Goal: Entertainment & Leisure: Browse casually

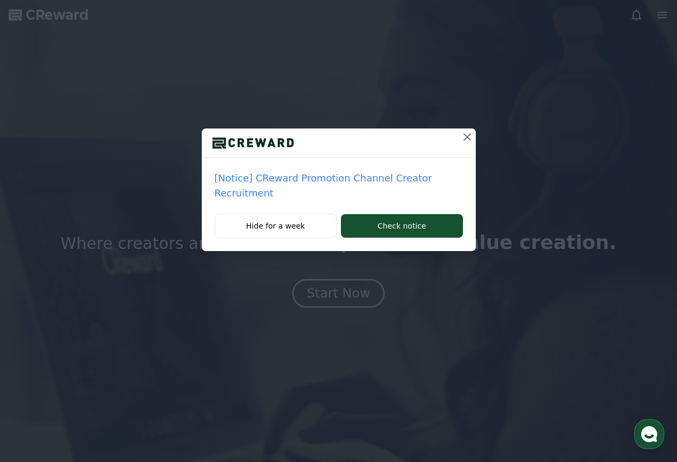
click at [475, 140] on div "[Notice] CReward Promotion Channel Creator Recruitment Hide for a week Check no…" at bounding box center [338, 134] width 677 height 268
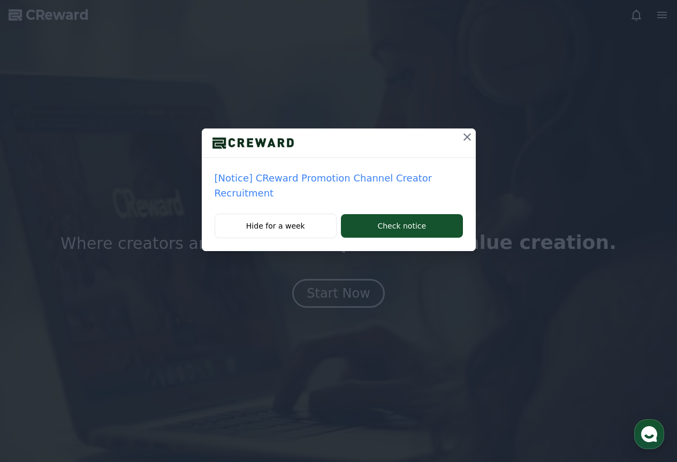
click at [466, 135] on icon at bounding box center [467, 137] width 13 height 13
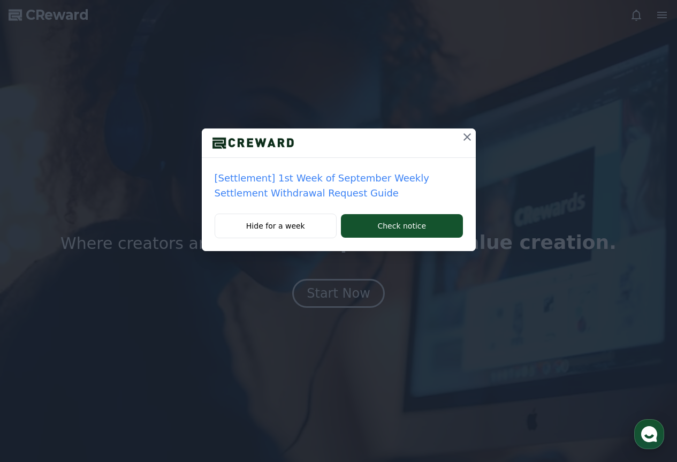
click at [468, 135] on icon at bounding box center [467, 137] width 13 height 13
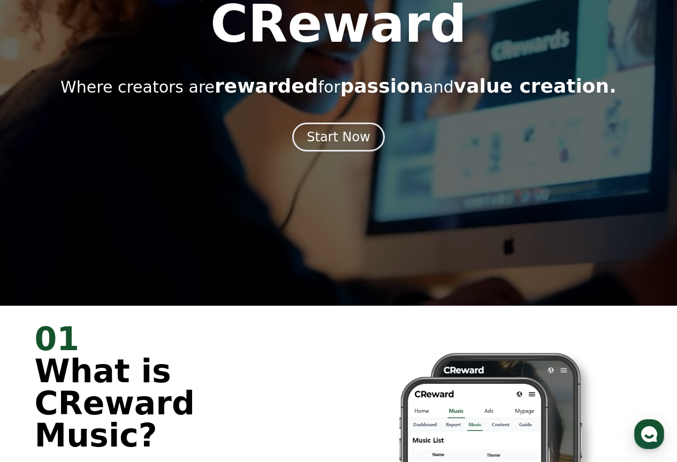
scroll to position [107, 0]
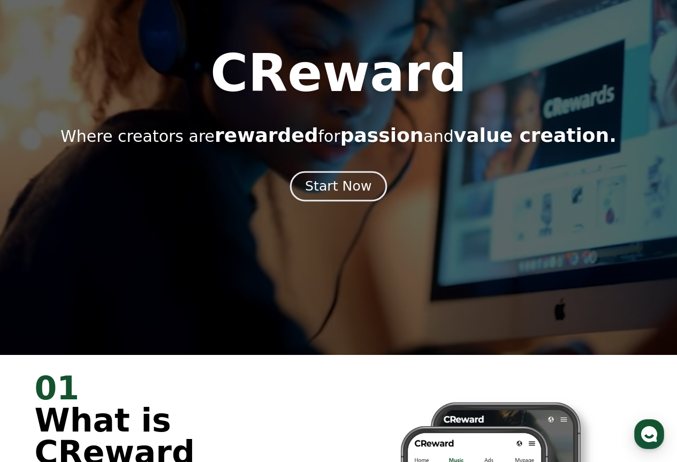
click at [355, 188] on div "Start Now" at bounding box center [338, 186] width 66 height 18
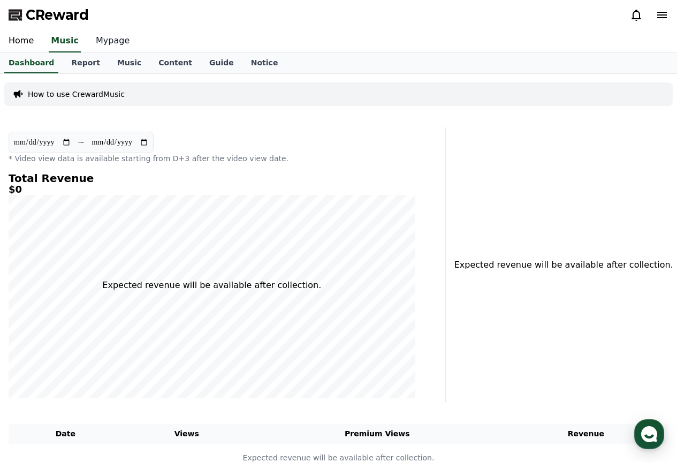
click at [94, 40] on link "Mypage" at bounding box center [112, 41] width 51 height 22
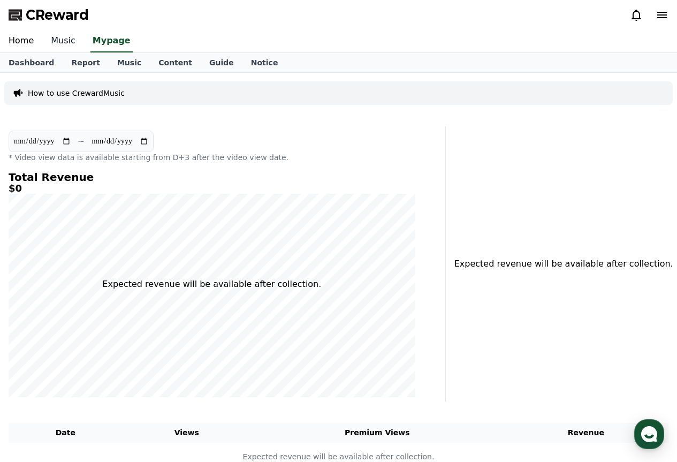
click at [70, 42] on link "Music" at bounding box center [63, 41] width 42 height 22
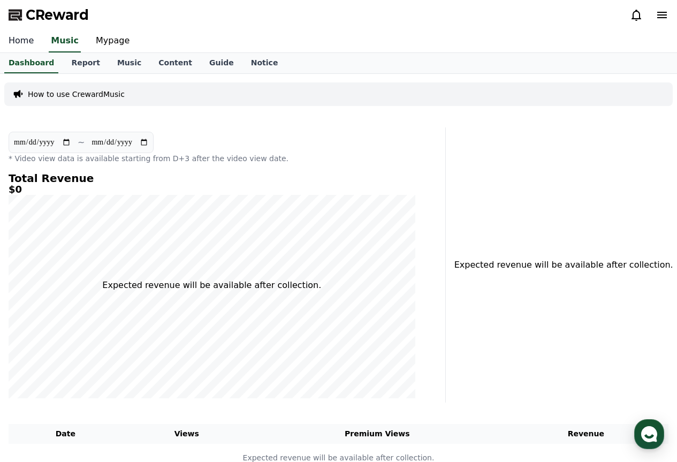
click at [18, 47] on link "Home" at bounding box center [21, 41] width 42 height 22
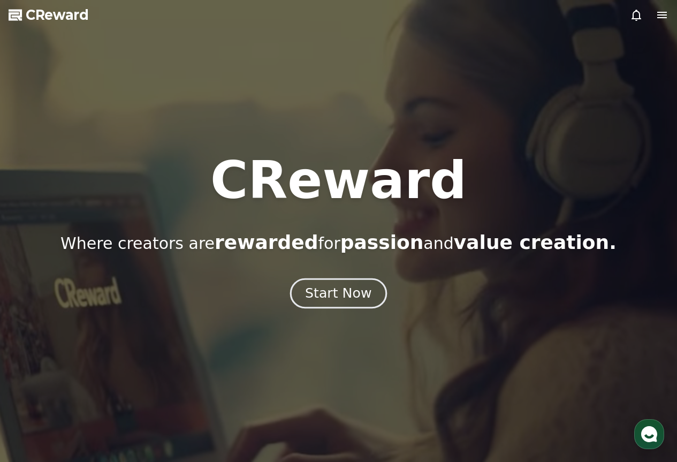
click at [343, 290] on div "Start Now" at bounding box center [338, 293] width 66 height 18
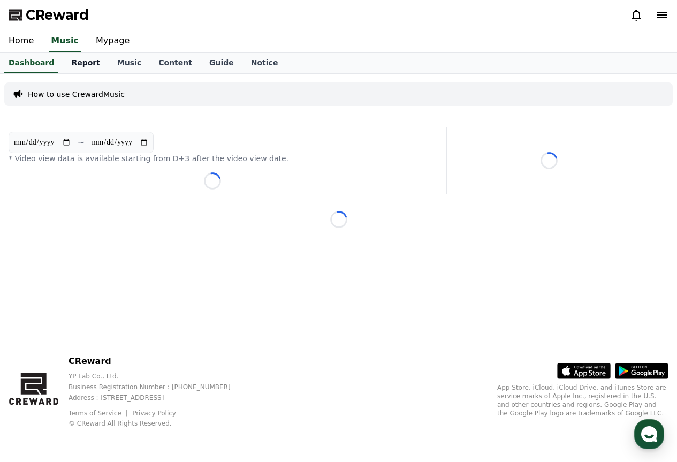
click at [78, 63] on link "Report" at bounding box center [86, 63] width 46 height 20
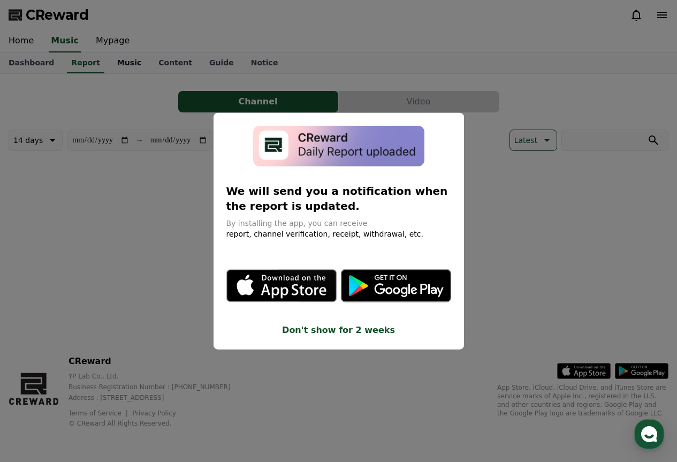
click at [116, 63] on button "close modal" at bounding box center [338, 231] width 677 height 462
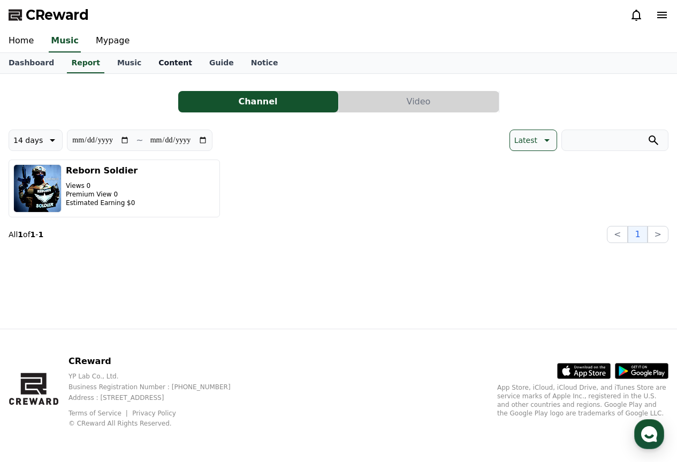
click at [165, 58] on link "Content" at bounding box center [175, 63] width 51 height 20
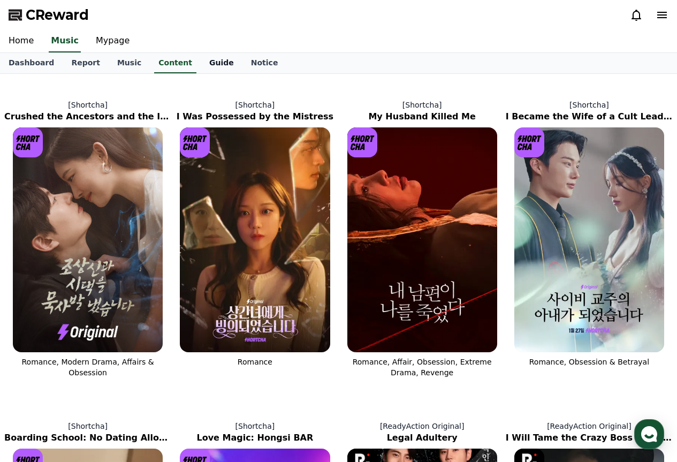
click at [207, 64] on link "Guide" at bounding box center [222, 63] width 42 height 20
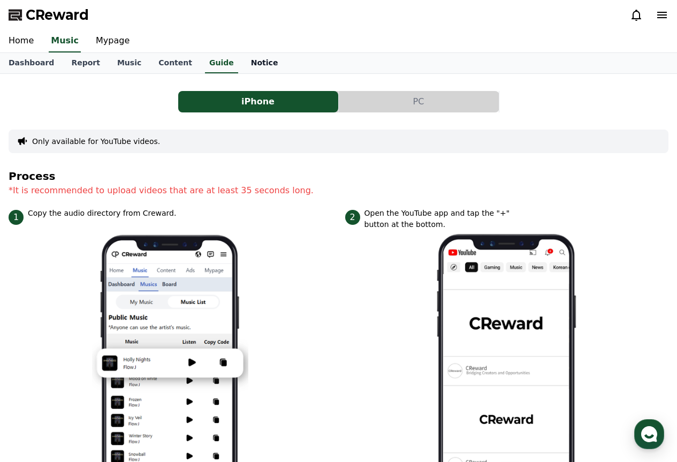
click at [243, 59] on link "Notice" at bounding box center [265, 63] width 44 height 20
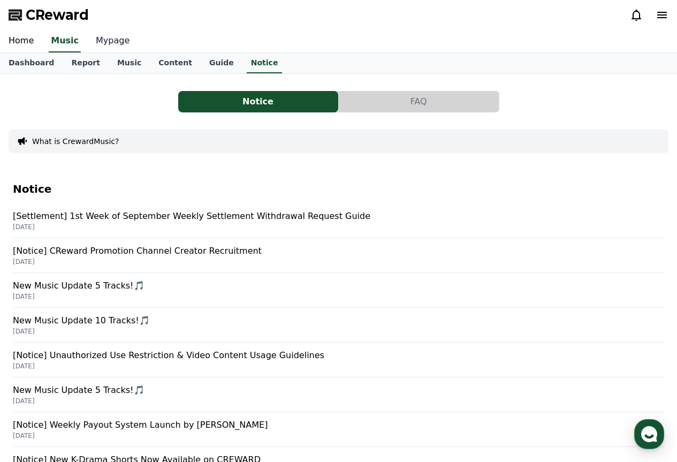
click at [107, 44] on link "Mypage" at bounding box center [112, 41] width 51 height 22
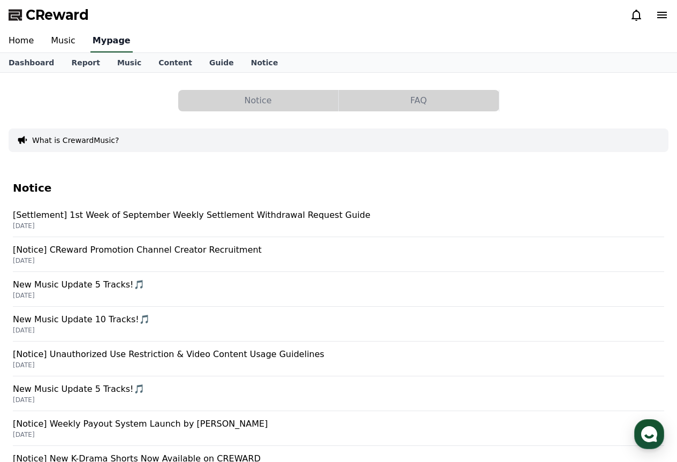
select select "**********"
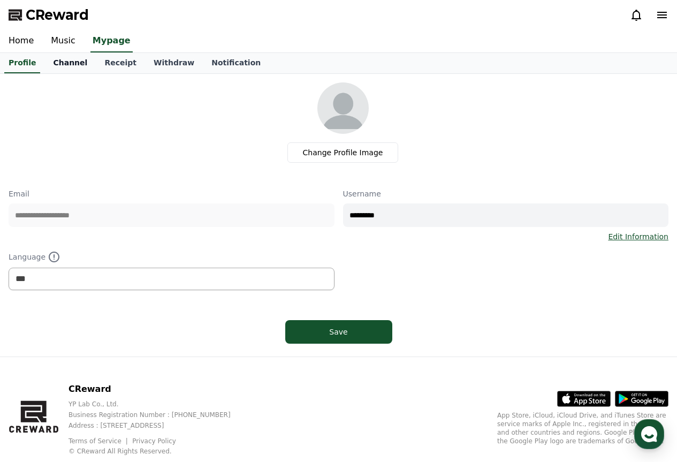
click at [74, 65] on link "Channel" at bounding box center [69, 63] width 51 height 20
click at [32, 62] on link "Profile" at bounding box center [22, 63] width 44 height 20
click at [71, 60] on link "Channel" at bounding box center [69, 63] width 51 height 20
click at [105, 58] on link "Receipt" at bounding box center [120, 63] width 49 height 20
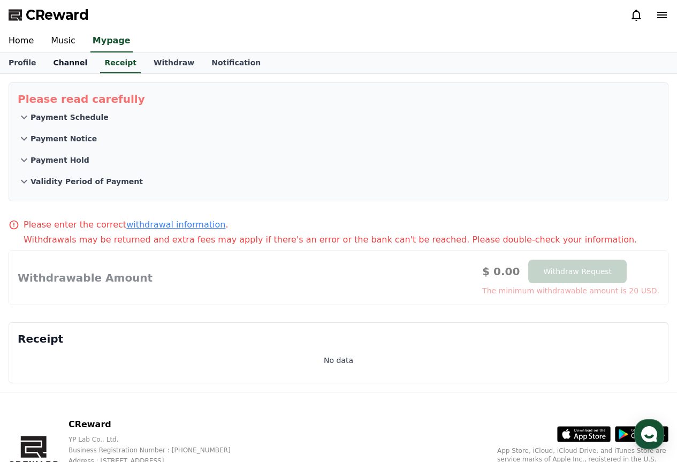
click at [61, 64] on link "Channel" at bounding box center [69, 63] width 51 height 20
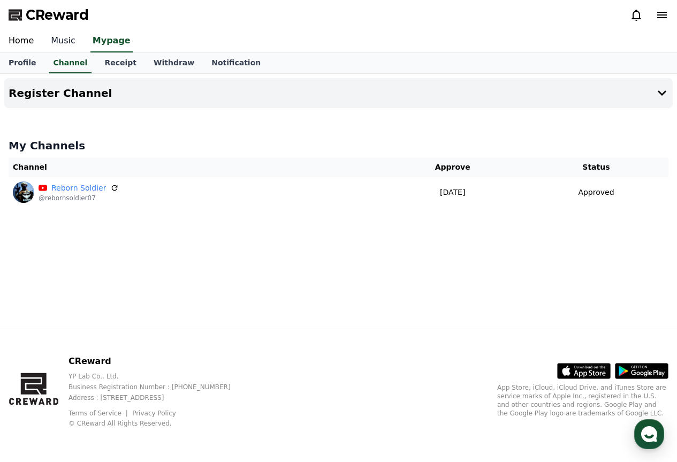
click at [52, 46] on link "Music" at bounding box center [63, 41] width 42 height 22
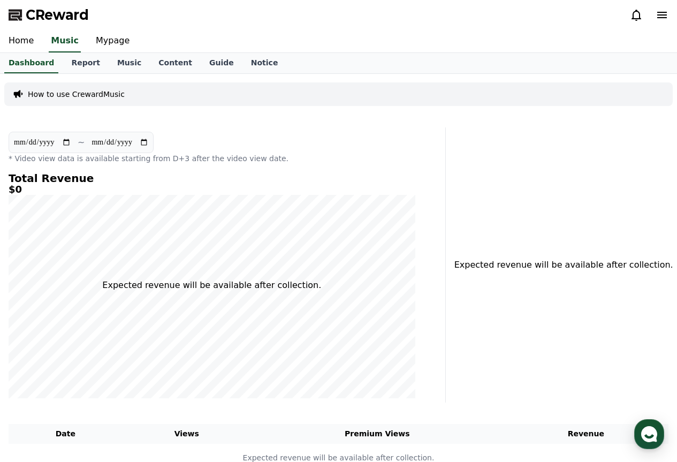
click at [81, 93] on p "How to use CrewardMusic" at bounding box center [76, 94] width 97 height 11
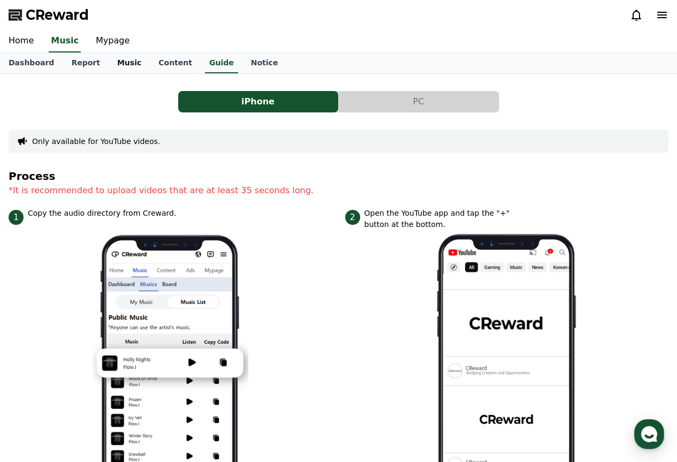
click at [113, 56] on link "Music" at bounding box center [129, 63] width 41 height 20
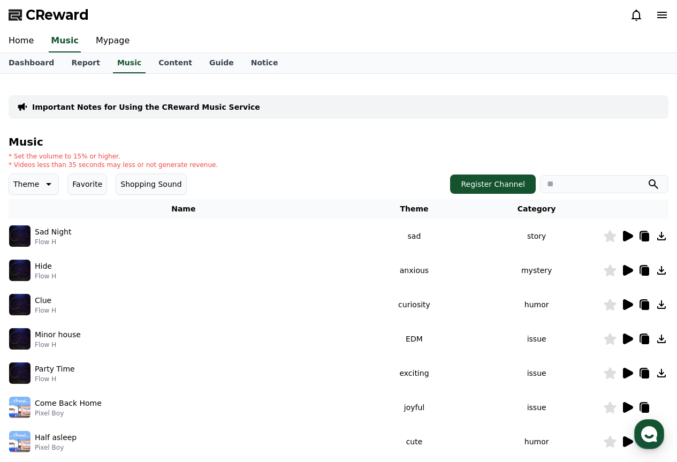
click at [46, 183] on icon at bounding box center [47, 184] width 13 height 13
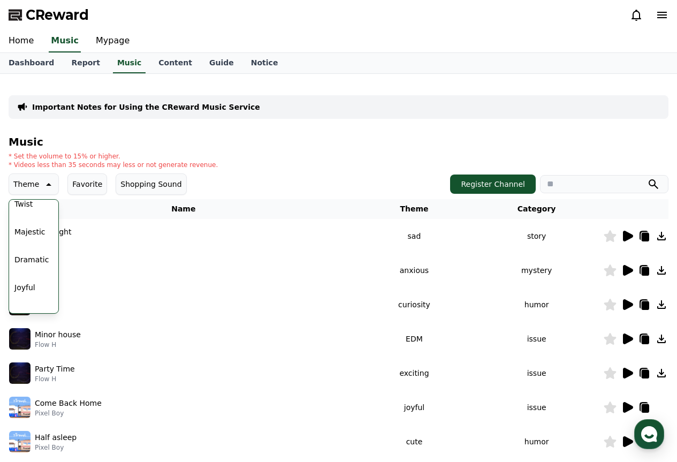
scroll to position [214, 0]
click at [34, 250] on button "Dramatic" at bounding box center [31, 249] width 43 height 24
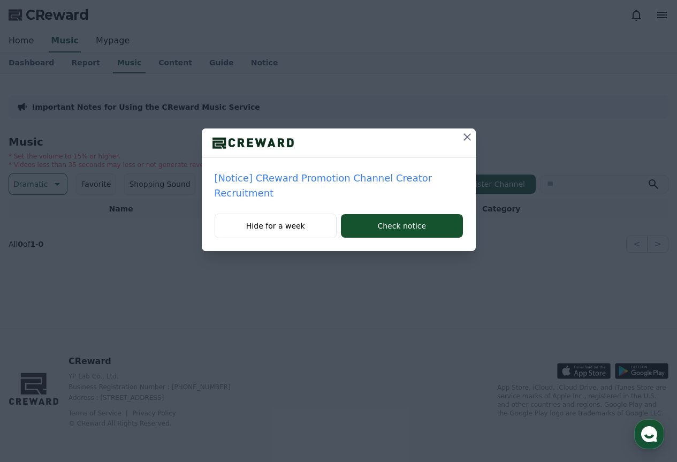
click at [468, 140] on icon at bounding box center [467, 137] width 13 height 13
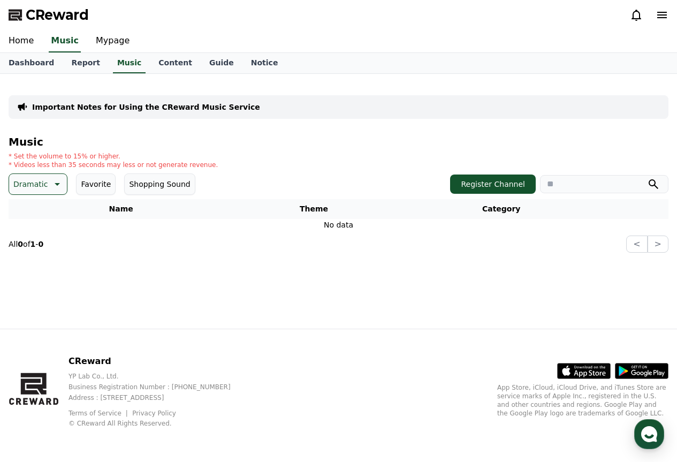
click at [93, 183] on button "Favorite" at bounding box center [96, 183] width 40 height 21
click at [40, 190] on p "Dramatic" at bounding box center [30, 184] width 34 height 15
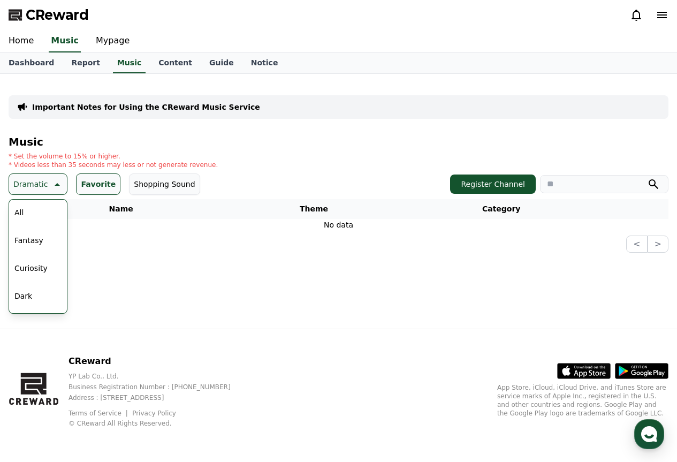
click at [22, 209] on button "All" at bounding box center [19, 213] width 18 height 24
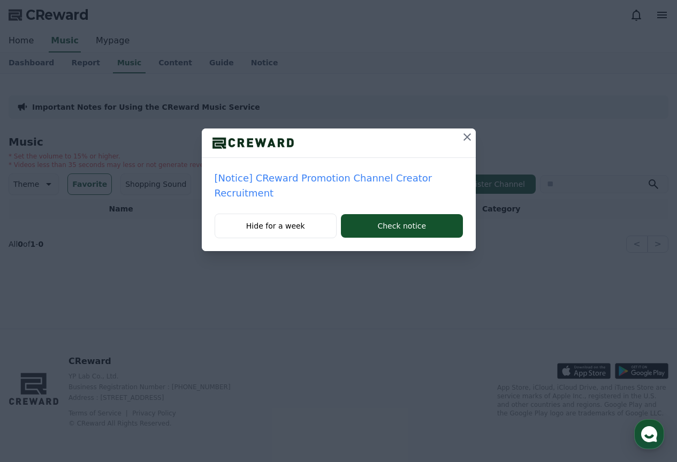
click at [470, 131] on icon at bounding box center [467, 137] width 13 height 13
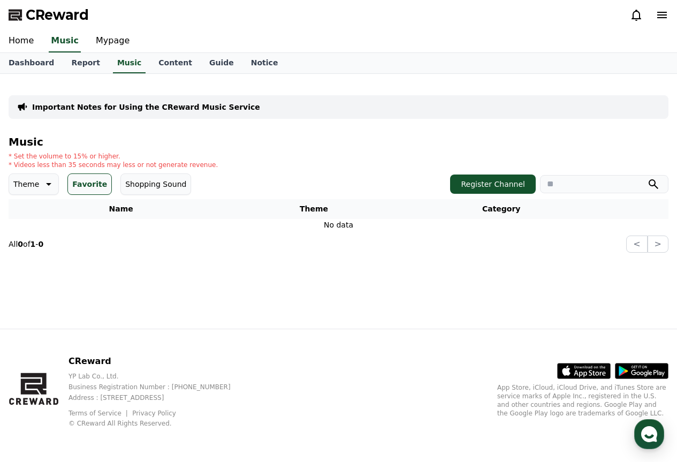
click at [32, 184] on p "Theme" at bounding box center [26, 184] width 26 height 15
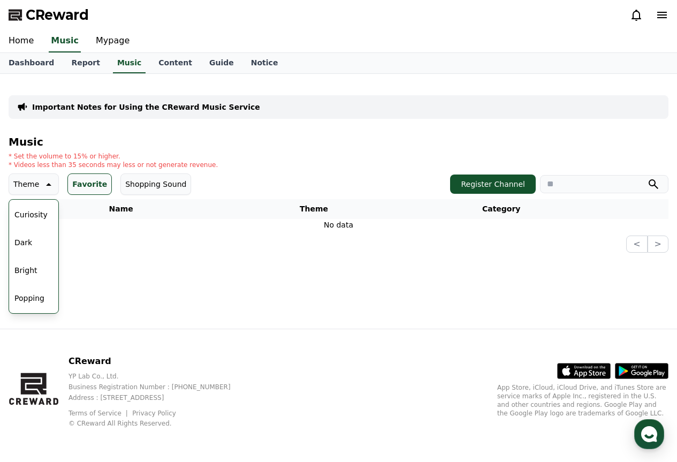
click at [27, 249] on button "Dark" at bounding box center [23, 243] width 26 height 24
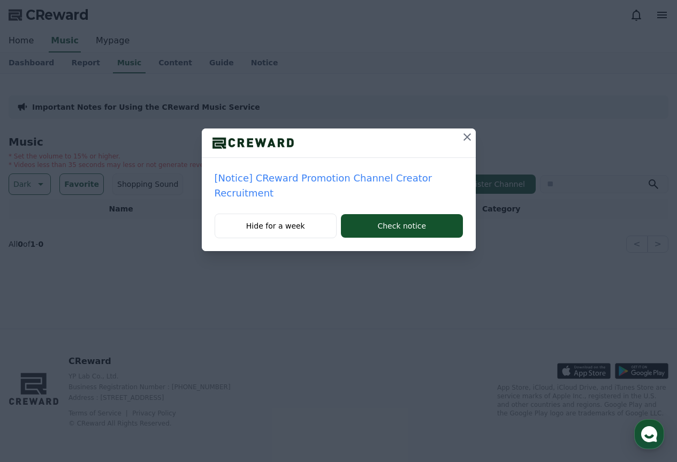
click at [462, 135] on icon at bounding box center [467, 137] width 13 height 13
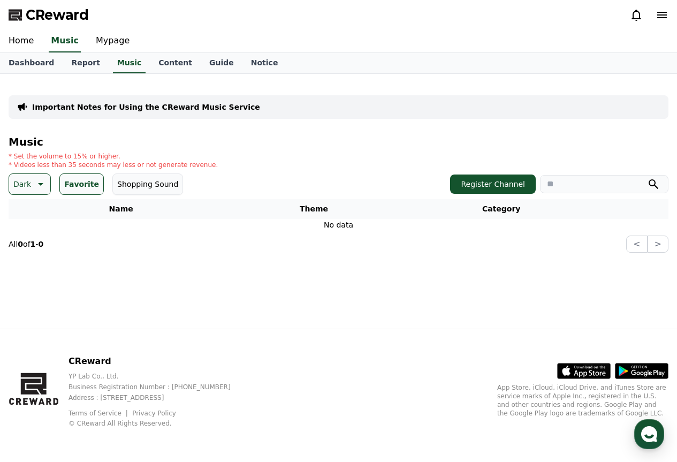
click at [34, 187] on icon at bounding box center [39, 184] width 13 height 13
click at [17, 212] on button "All" at bounding box center [19, 213] width 18 height 24
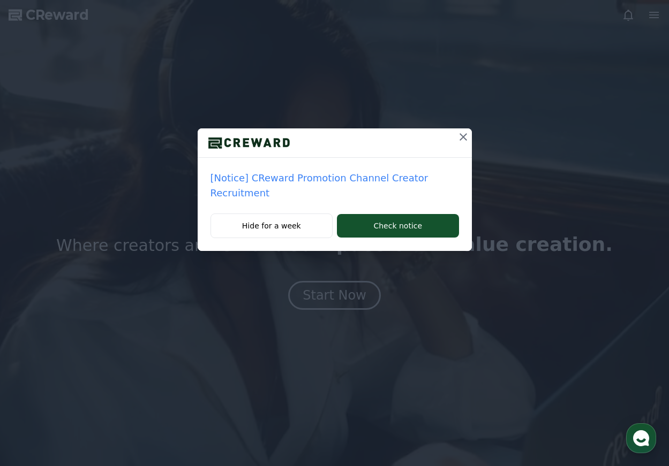
click at [469, 137] on button at bounding box center [463, 136] width 17 height 17
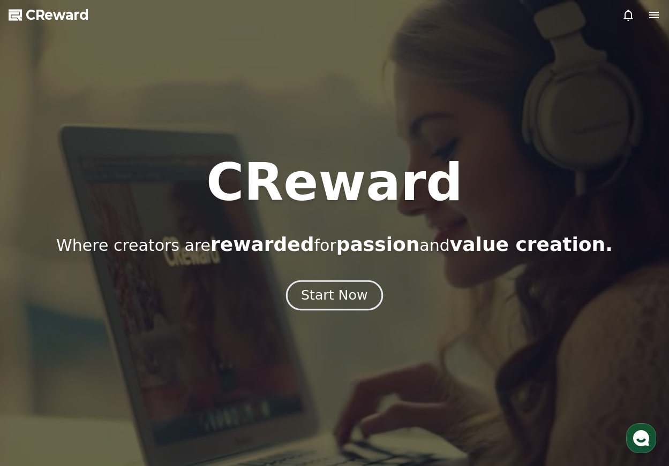
click at [349, 290] on div "Start Now" at bounding box center [334, 295] width 66 height 18
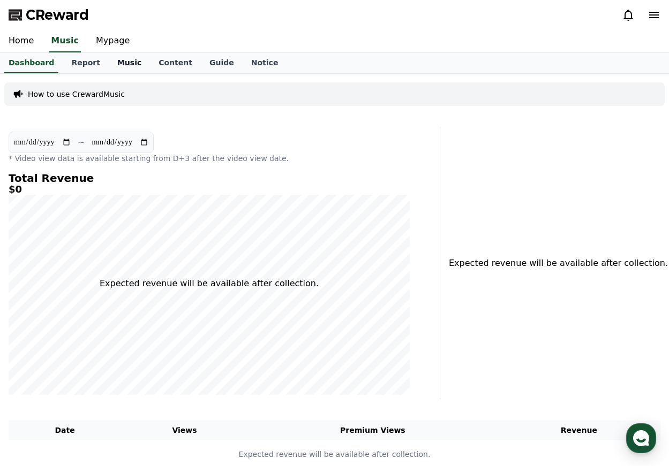
click at [116, 66] on link "Music" at bounding box center [129, 63] width 41 height 20
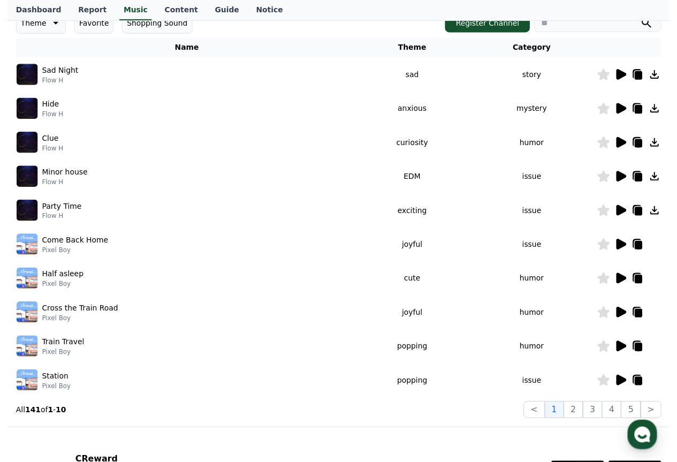
scroll to position [161, 0]
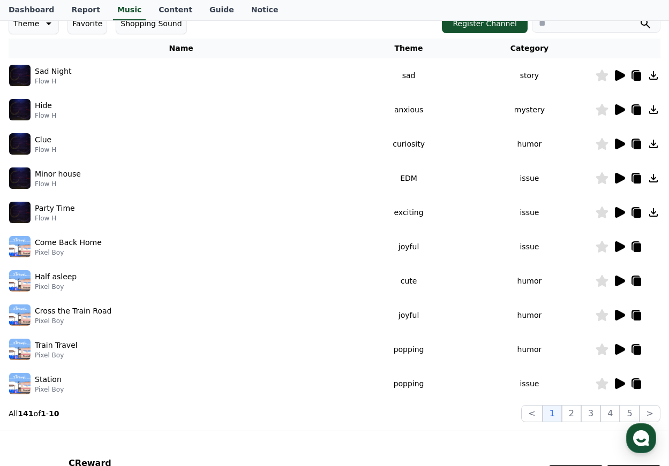
click at [623, 109] on icon at bounding box center [620, 109] width 10 height 11
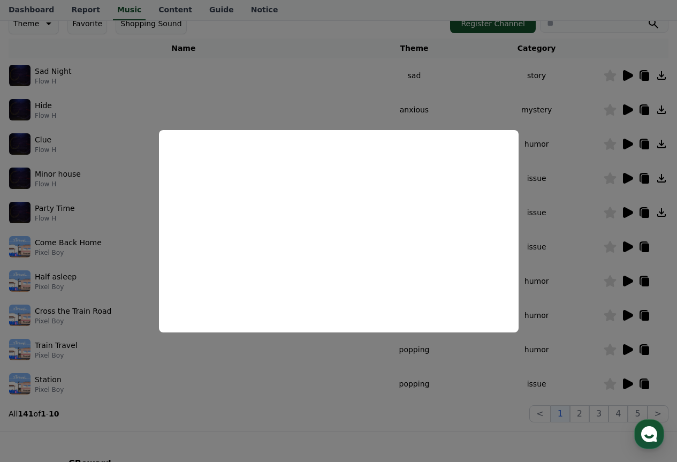
click at [250, 113] on button "close modal" at bounding box center [338, 231] width 677 height 462
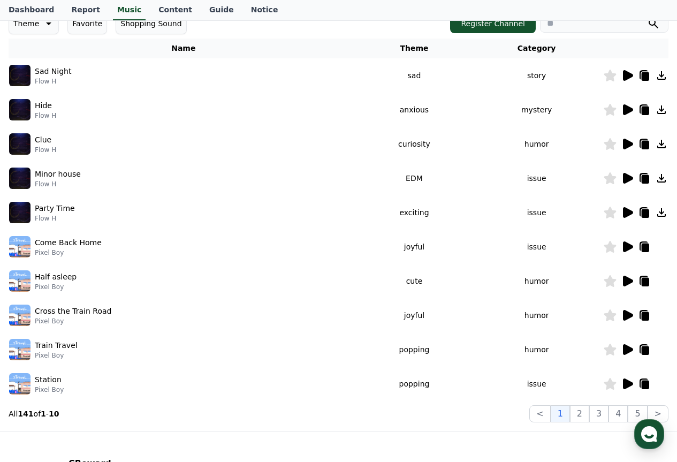
scroll to position [0, 0]
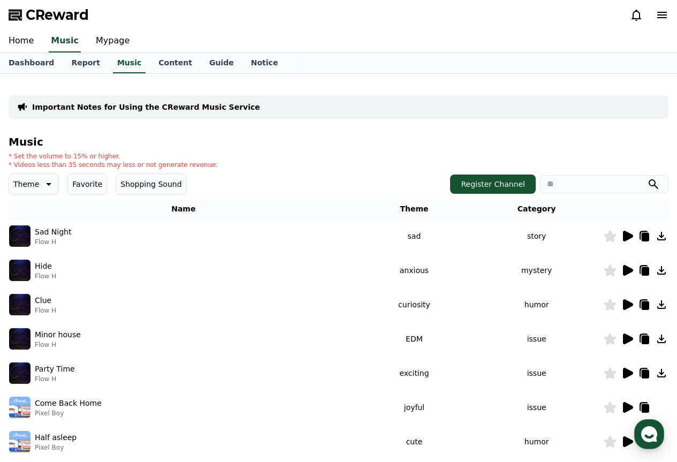
click at [46, 183] on icon at bounding box center [48, 184] width 5 height 3
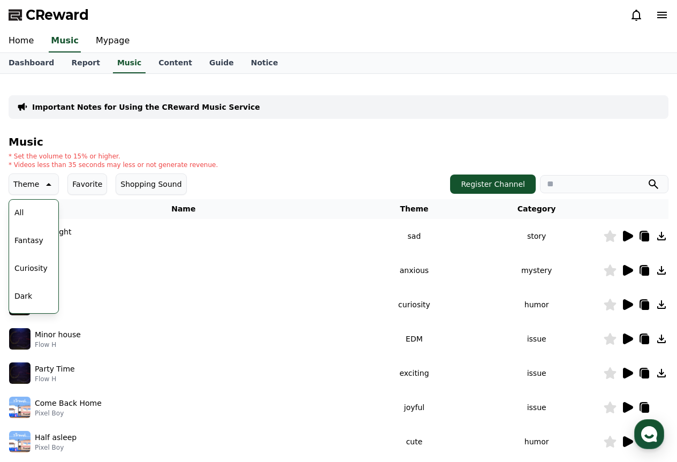
scroll to position [54, 0]
click at [32, 238] on button "Dark" at bounding box center [23, 243] width 26 height 24
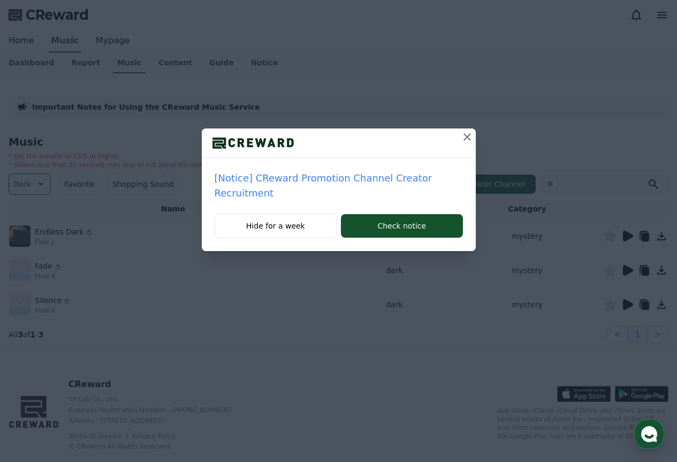
click at [464, 135] on icon at bounding box center [467, 136] width 7 height 7
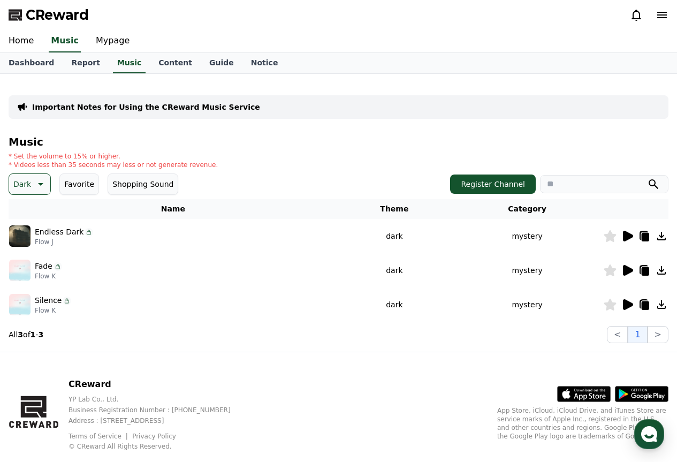
click at [630, 234] on icon at bounding box center [628, 236] width 10 height 11
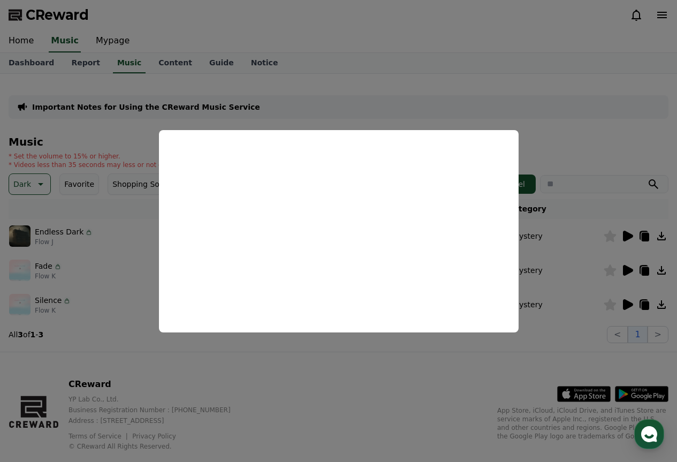
click at [456, 74] on button "close modal" at bounding box center [338, 231] width 677 height 462
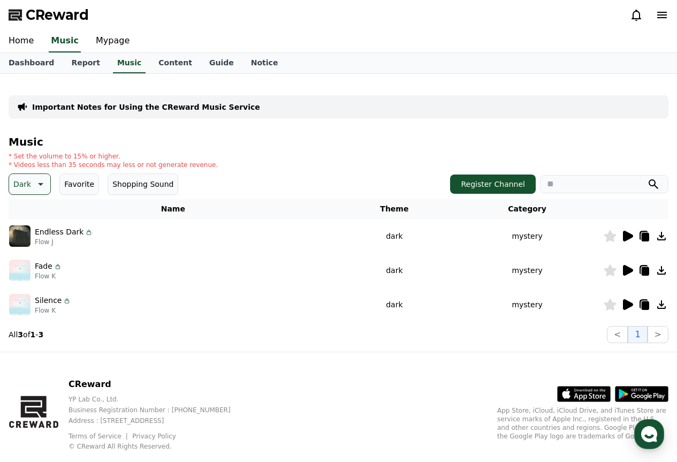
click at [623, 270] on icon at bounding box center [628, 270] width 10 height 11
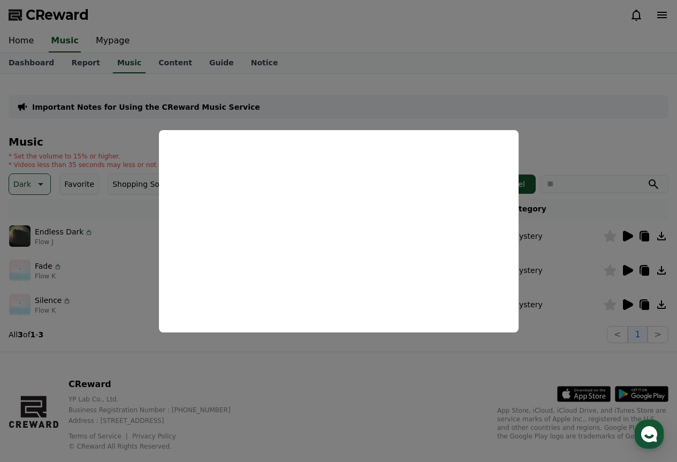
click at [481, 89] on button "close modal" at bounding box center [338, 231] width 677 height 462
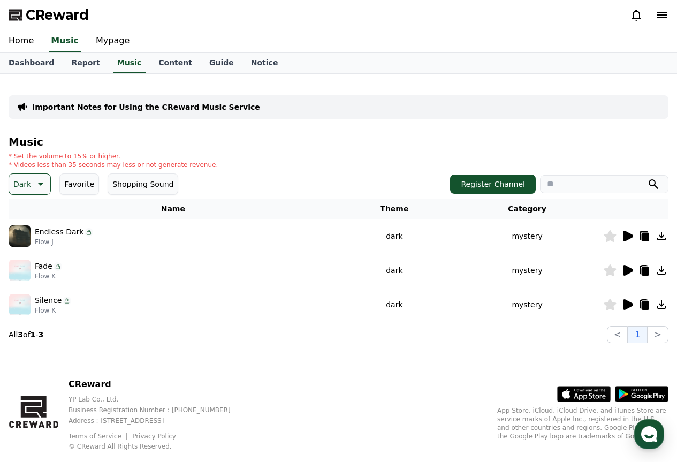
click at [36, 191] on button "Dark" at bounding box center [30, 183] width 42 height 21
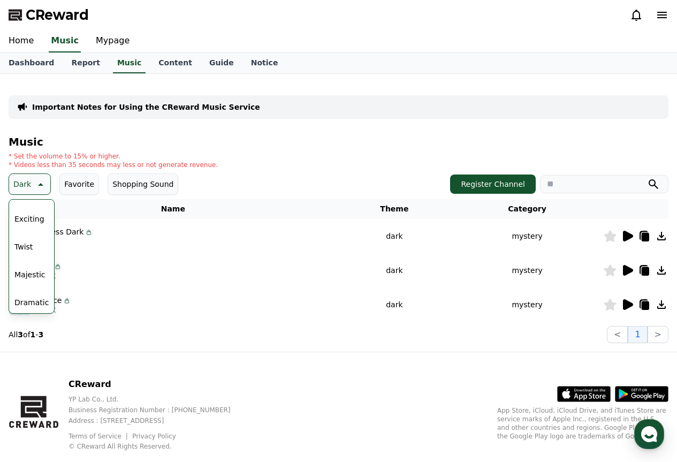
click at [37, 298] on button "Dramatic" at bounding box center [31, 303] width 43 height 24
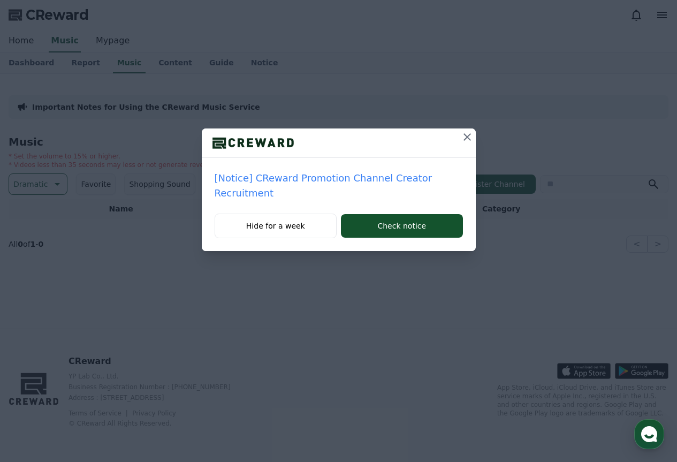
click at [466, 134] on icon at bounding box center [467, 137] width 13 height 13
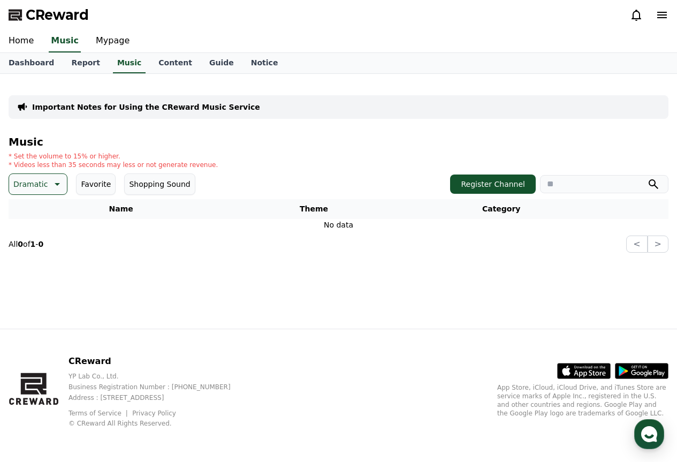
click at [35, 184] on p "Dramatic" at bounding box center [30, 184] width 34 height 15
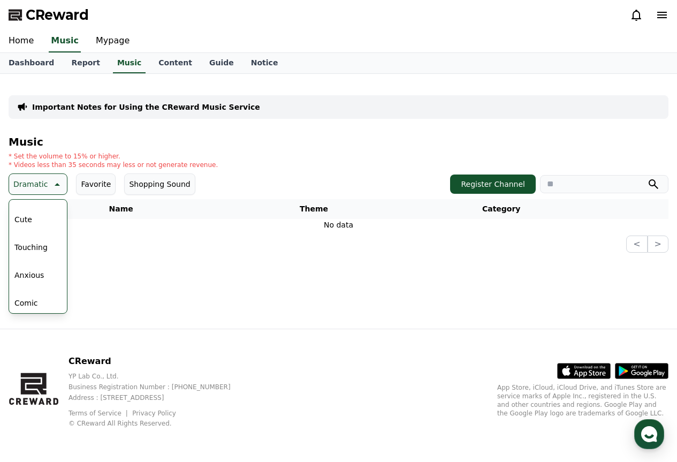
scroll to position [441, 0]
click at [36, 267] on button "Anxious" at bounding box center [29, 273] width 38 height 24
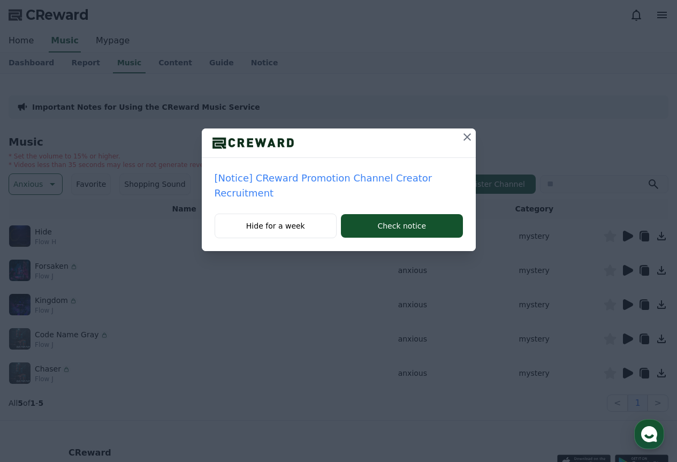
click at [465, 94] on div "[Notice] CReward Promotion Channel Creator Recruitment Hide for a week Check no…" at bounding box center [338, 134] width 677 height 268
click at [467, 136] on icon at bounding box center [467, 136] width 7 height 7
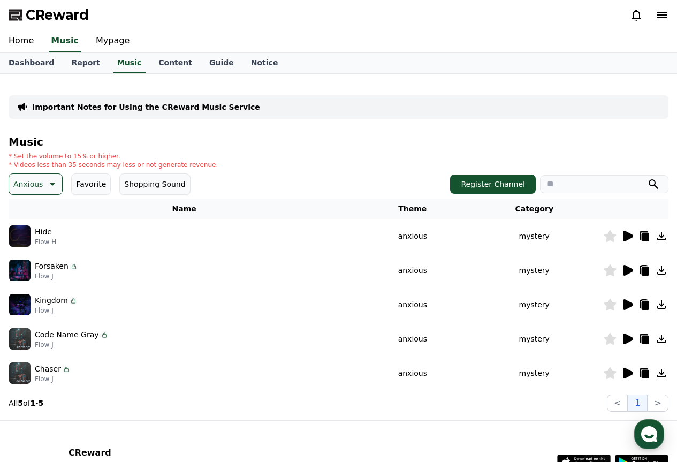
click at [625, 301] on icon at bounding box center [628, 304] width 10 height 11
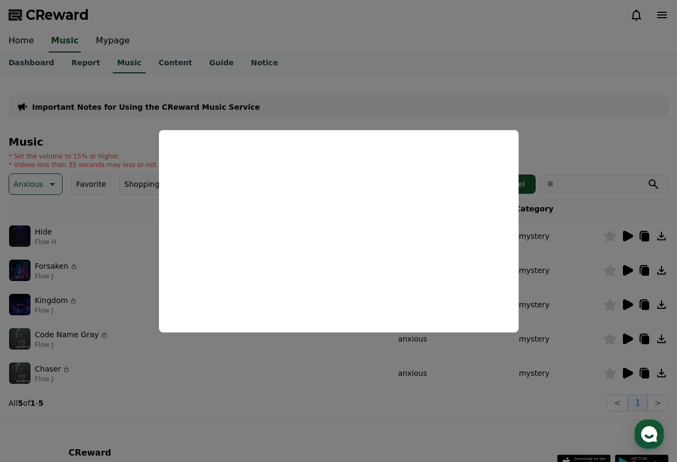
click at [444, 21] on button "close modal" at bounding box center [338, 231] width 677 height 462
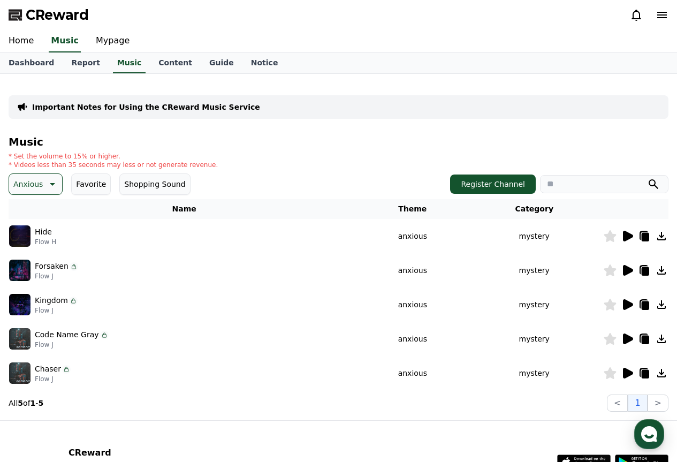
click at [614, 235] on icon at bounding box center [610, 236] width 12 height 12
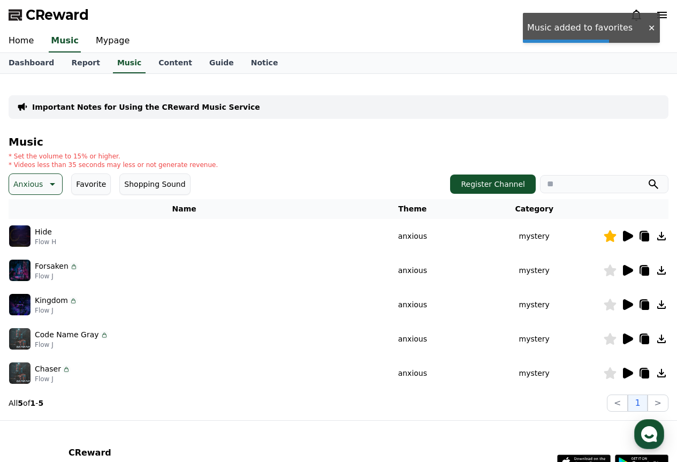
click at [625, 238] on icon at bounding box center [628, 236] width 10 height 11
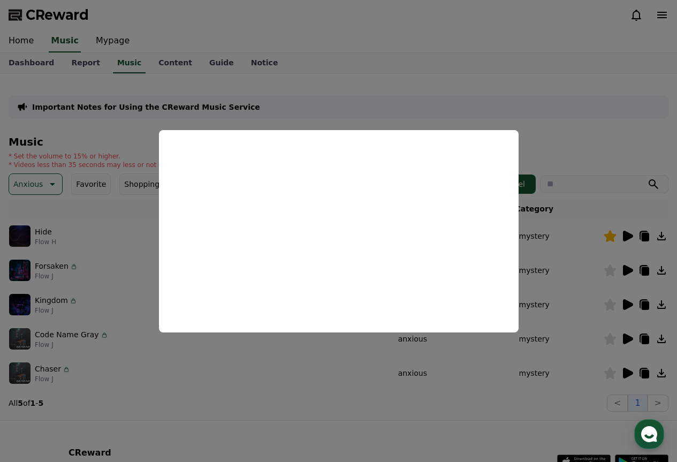
click at [551, 120] on button "close modal" at bounding box center [338, 231] width 677 height 462
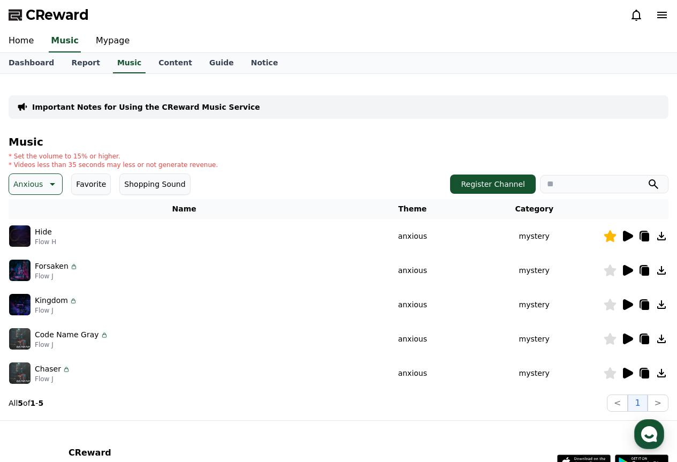
click at [622, 266] on icon at bounding box center [627, 270] width 13 height 13
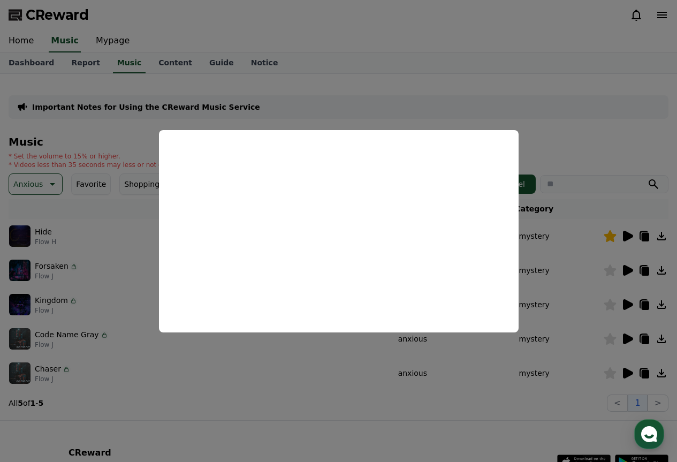
click at [545, 113] on button "close modal" at bounding box center [338, 231] width 677 height 462
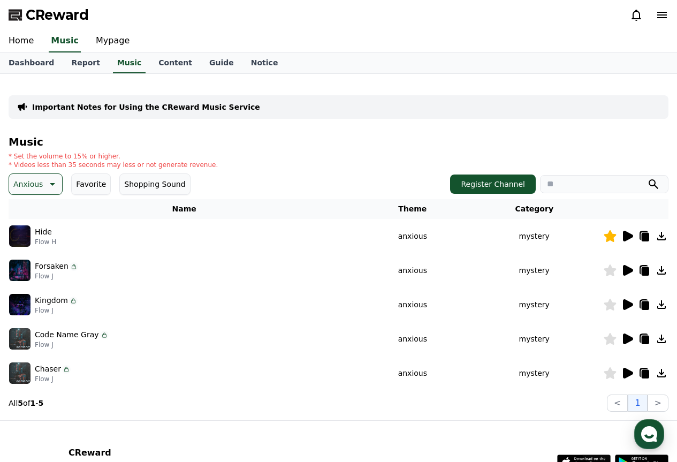
click at [630, 309] on icon at bounding box center [627, 304] width 13 height 13
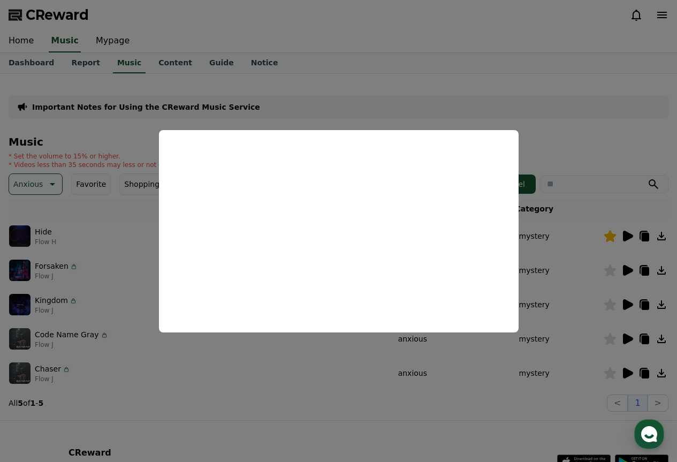
click at [574, 122] on button "close modal" at bounding box center [338, 231] width 677 height 462
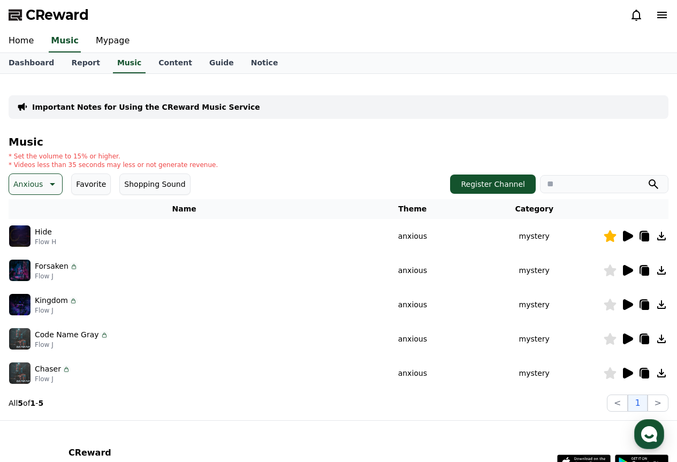
click at [628, 337] on icon at bounding box center [628, 339] width 10 height 11
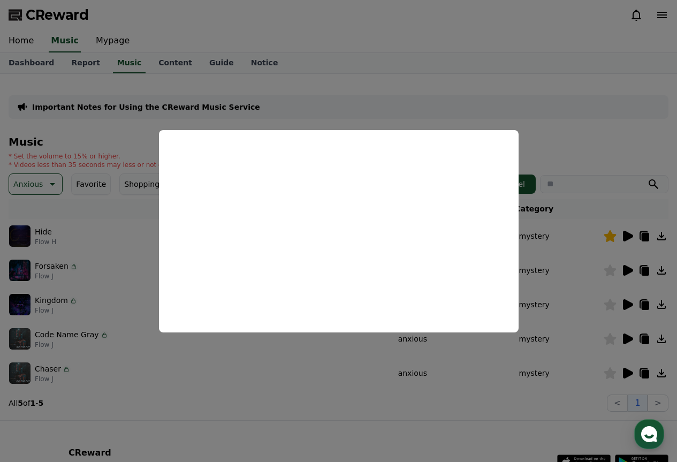
click at [580, 116] on button "close modal" at bounding box center [338, 231] width 677 height 462
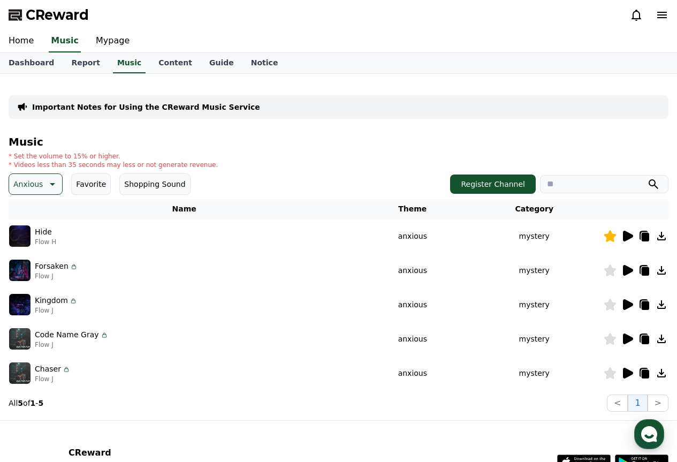
click at [611, 342] on icon at bounding box center [610, 339] width 12 height 12
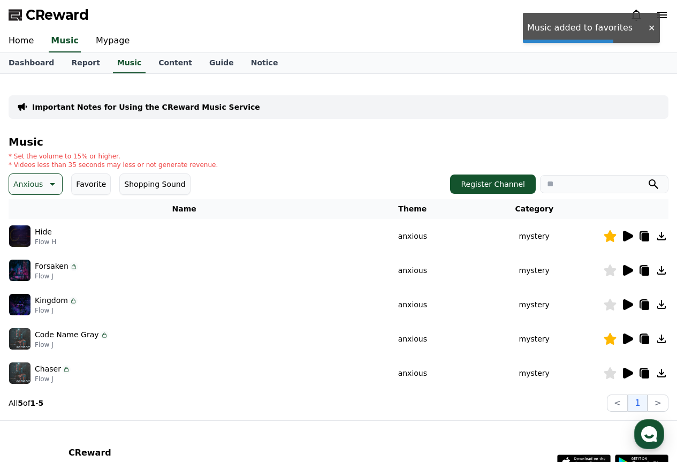
click at [614, 235] on icon at bounding box center [610, 236] width 12 height 12
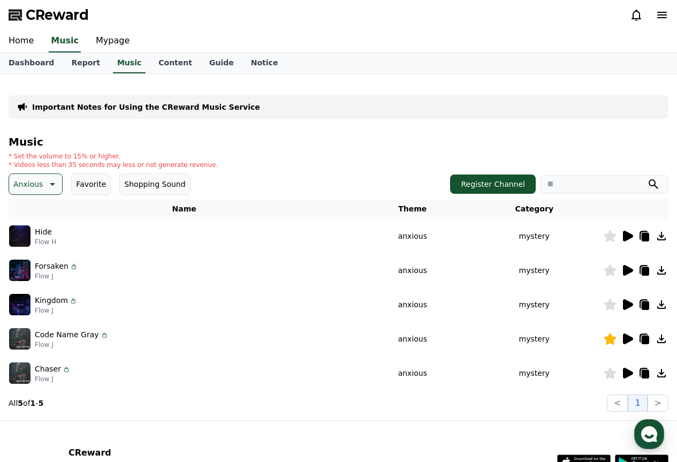
click at [631, 374] on icon at bounding box center [628, 373] width 10 height 11
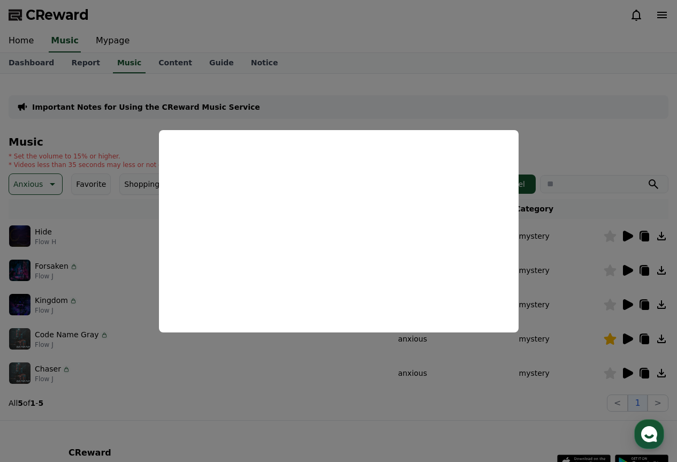
click at [526, 111] on button "close modal" at bounding box center [338, 231] width 677 height 462
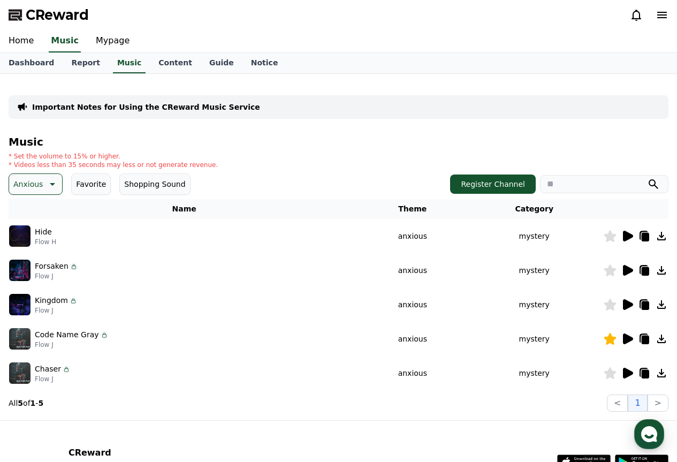
click at [49, 188] on icon at bounding box center [51, 184] width 13 height 13
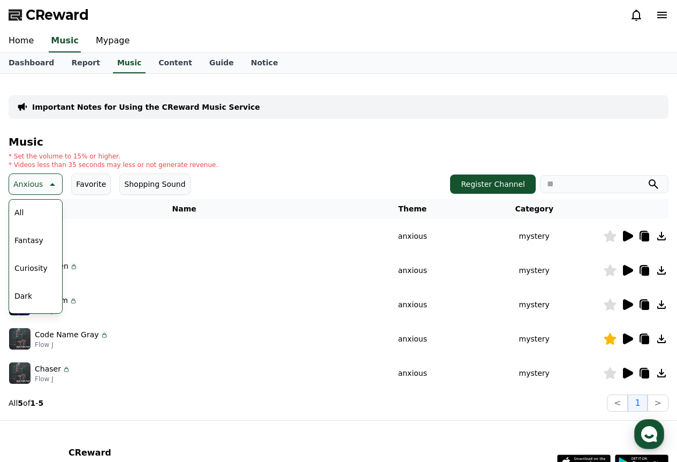
click at [22, 237] on button "Fantasy" at bounding box center [28, 241] width 37 height 24
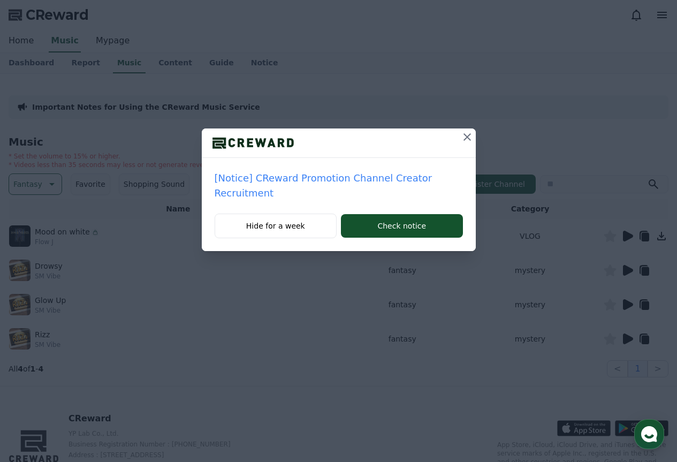
click at [464, 135] on icon at bounding box center [467, 136] width 7 height 7
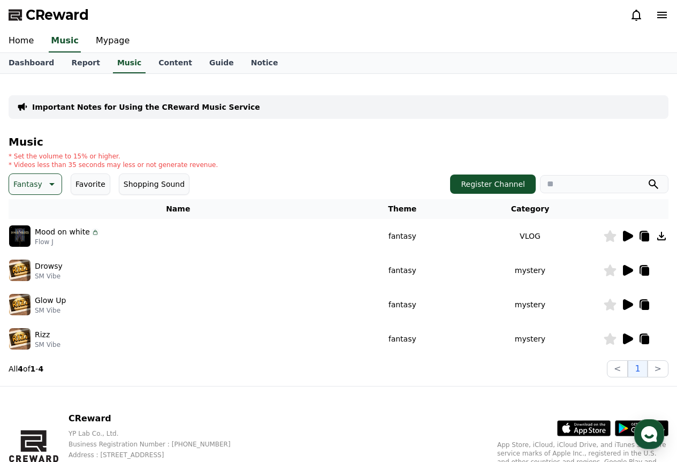
click at [623, 269] on icon at bounding box center [627, 270] width 13 height 13
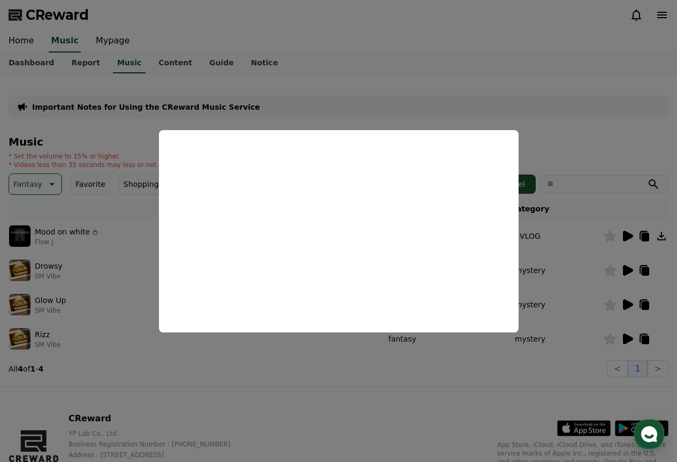
click at [564, 131] on button "close modal" at bounding box center [338, 231] width 677 height 462
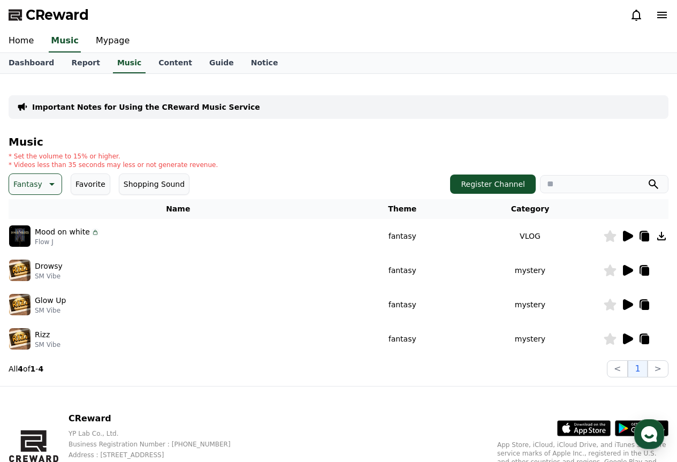
click at [630, 233] on icon at bounding box center [627, 236] width 13 height 13
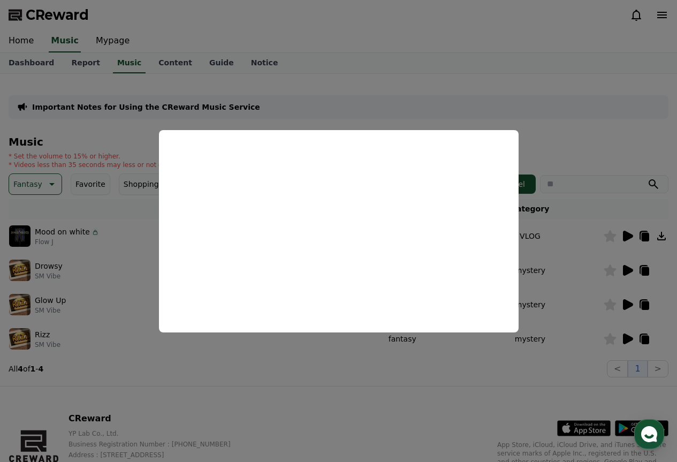
click at [558, 88] on button "close modal" at bounding box center [338, 231] width 677 height 462
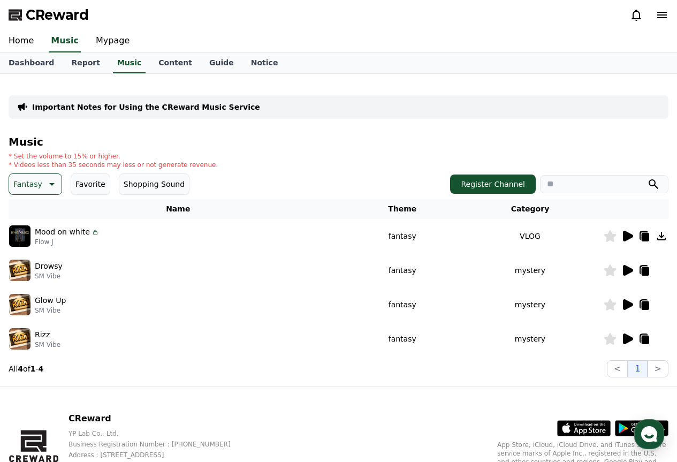
click at [625, 301] on icon at bounding box center [628, 304] width 10 height 11
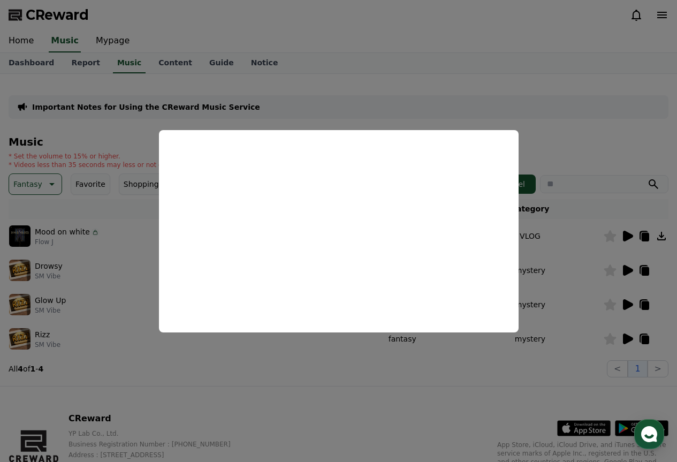
click at [551, 102] on button "close modal" at bounding box center [338, 231] width 677 height 462
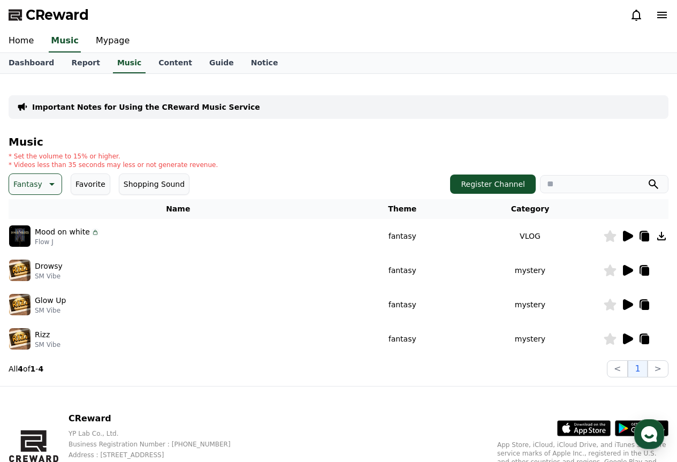
click at [35, 181] on p "Fantasy" at bounding box center [27, 184] width 29 height 15
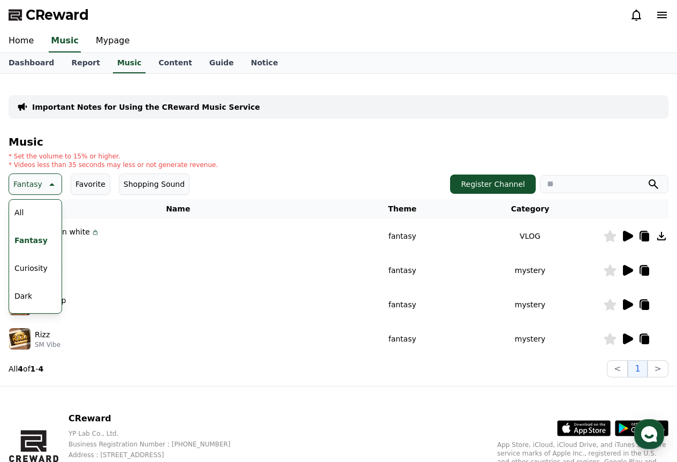
click at [34, 265] on button "Curiosity" at bounding box center [31, 268] width 42 height 24
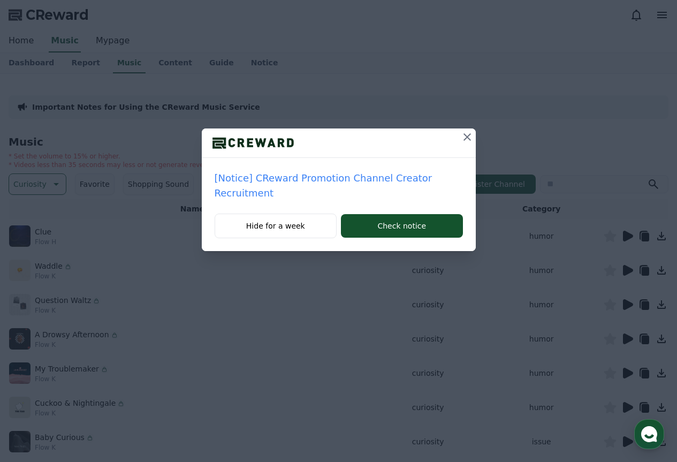
click at [464, 134] on icon at bounding box center [467, 136] width 7 height 7
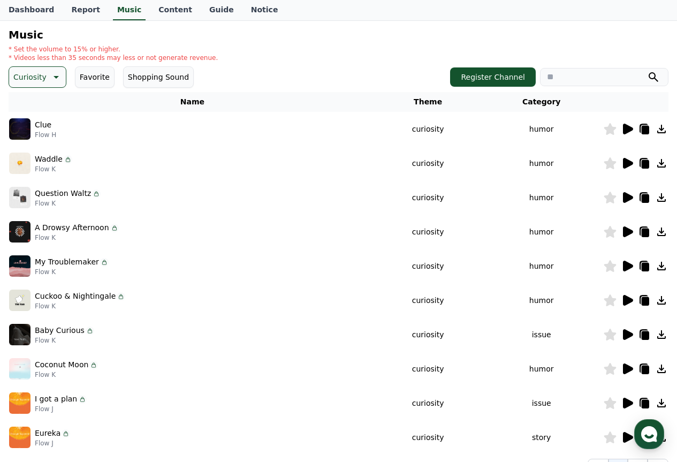
scroll to position [161, 0]
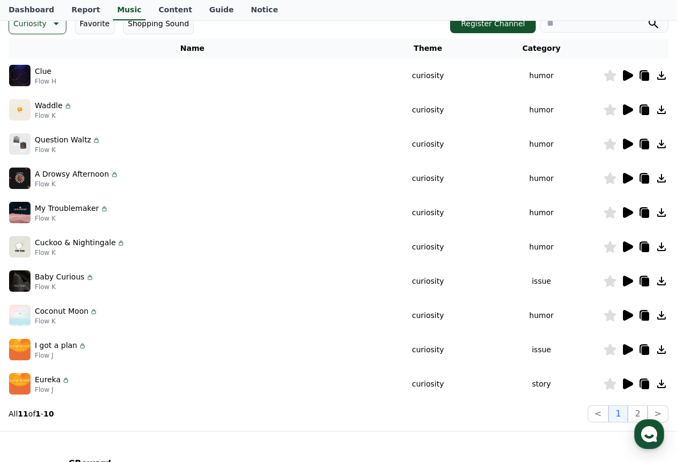
click at [629, 275] on icon at bounding box center [627, 281] width 13 height 13
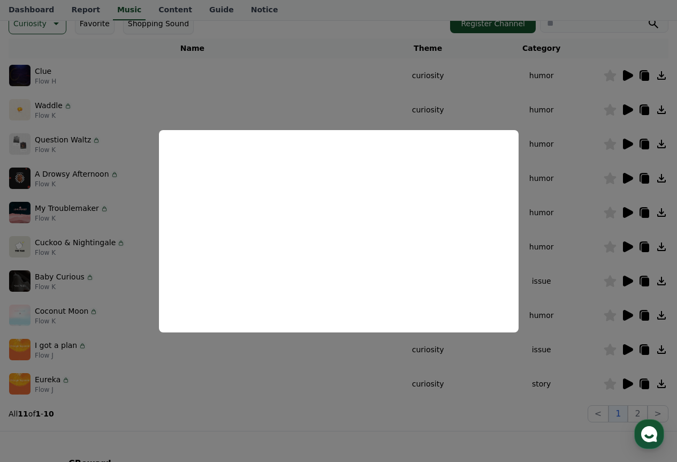
click at [545, 118] on button "close modal" at bounding box center [338, 231] width 677 height 462
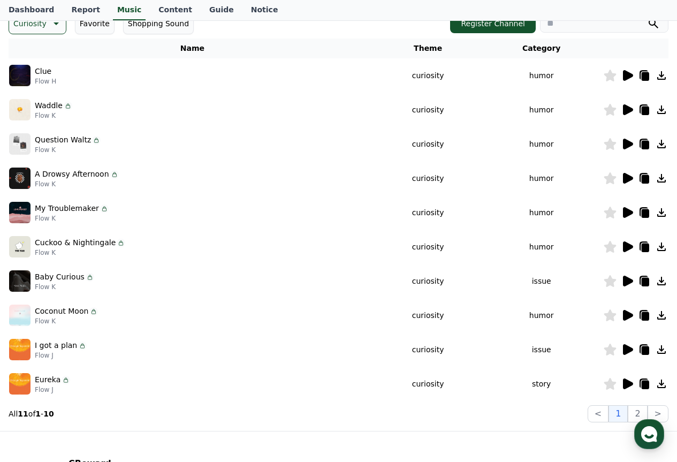
click at [631, 355] on icon at bounding box center [627, 349] width 13 height 13
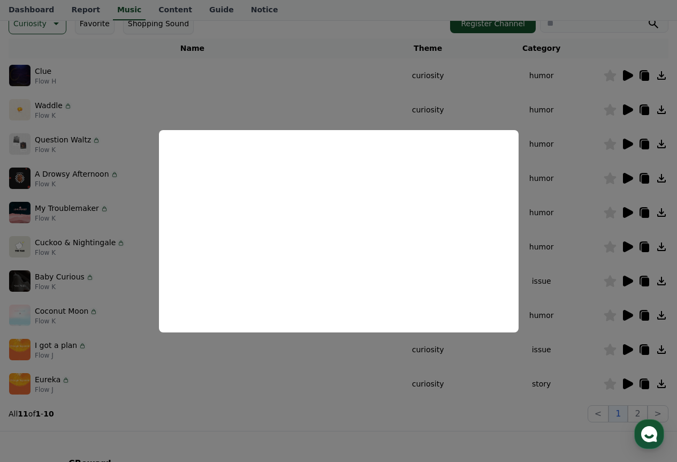
click at [380, 104] on button "close modal" at bounding box center [338, 231] width 677 height 462
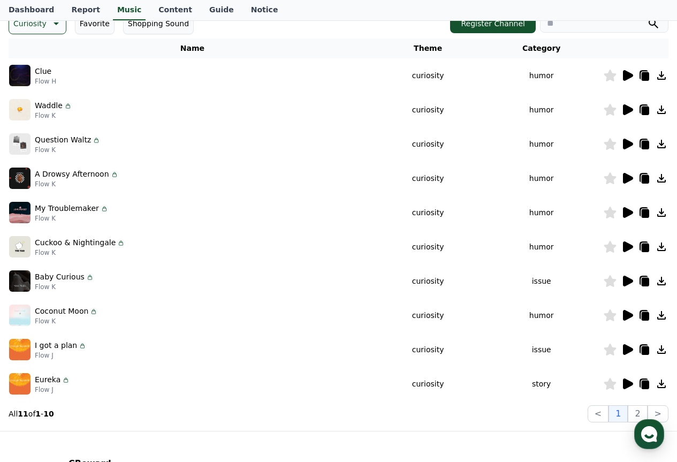
click at [628, 76] on icon at bounding box center [628, 75] width 10 height 11
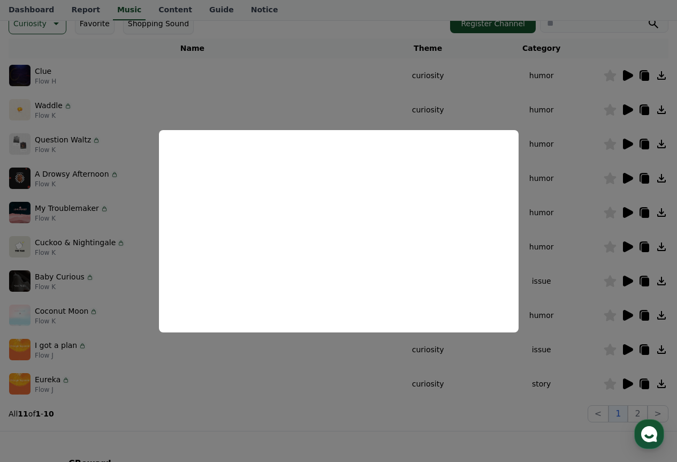
click at [564, 97] on button "close modal" at bounding box center [338, 231] width 677 height 462
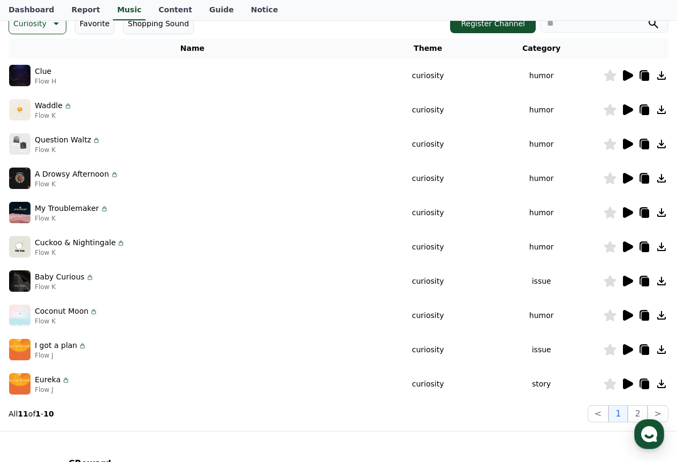
click at [629, 75] on icon at bounding box center [628, 75] width 10 height 11
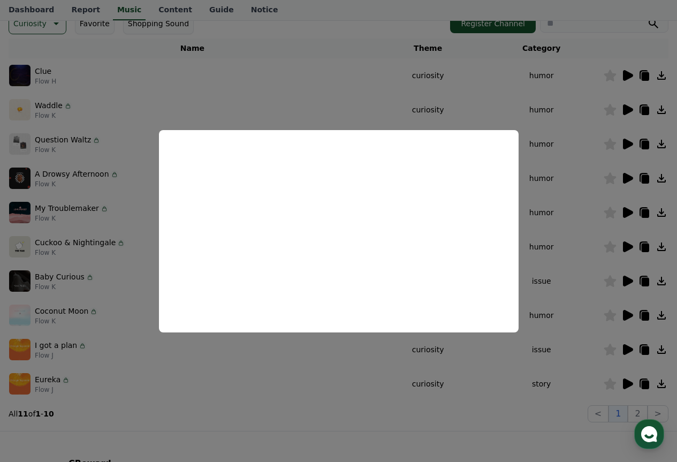
click at [374, 51] on button "close modal" at bounding box center [338, 231] width 677 height 462
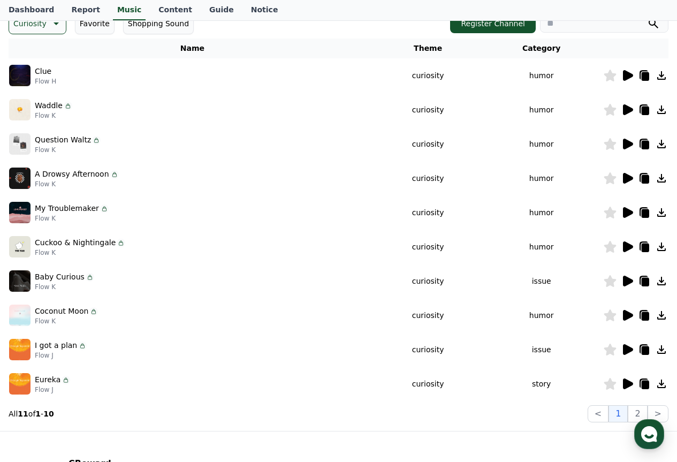
click at [633, 212] on icon at bounding box center [628, 212] width 10 height 11
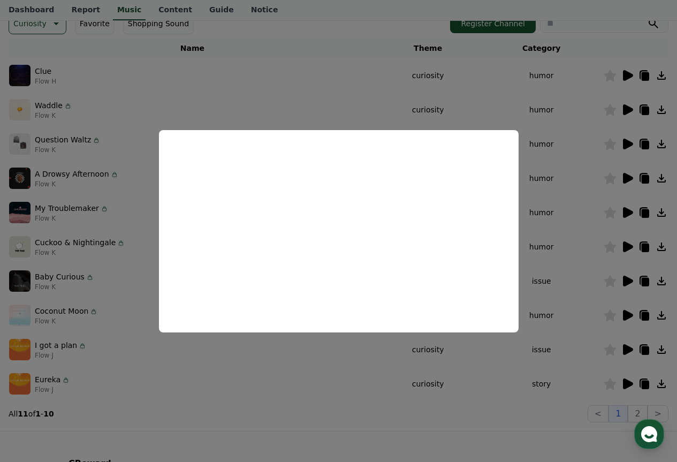
click at [345, 81] on button "close modal" at bounding box center [338, 231] width 677 height 462
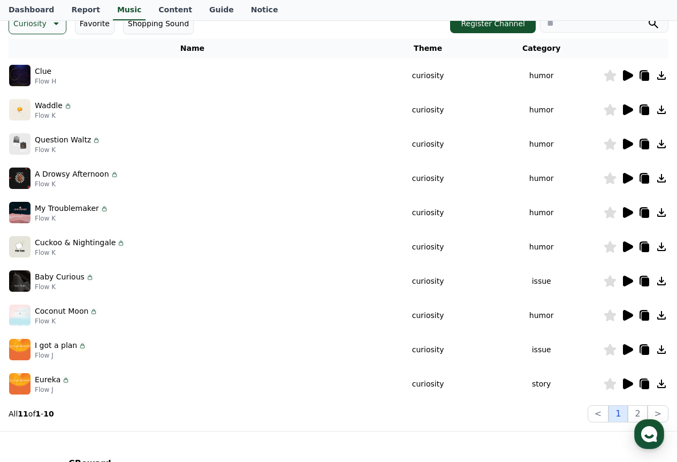
click at [627, 412] on button "1" at bounding box center [618, 413] width 19 height 17
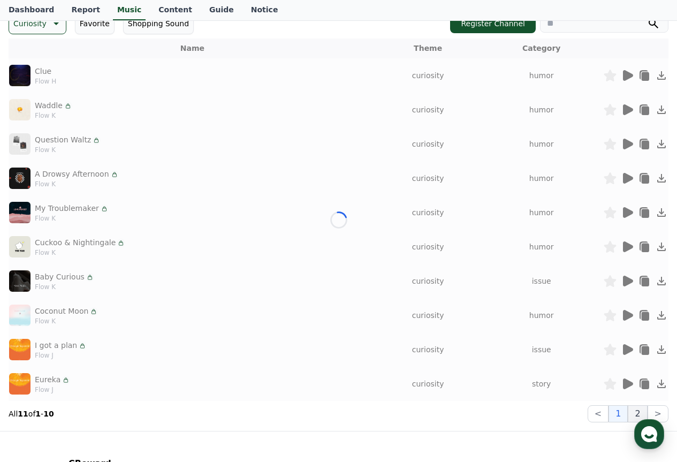
click at [639, 411] on button "2" at bounding box center [637, 413] width 19 height 17
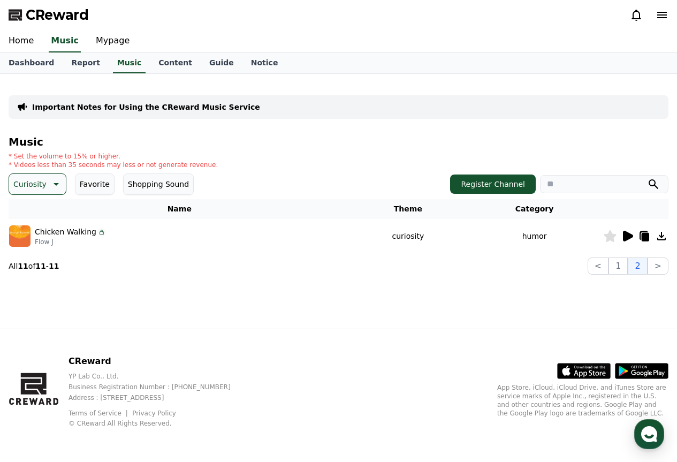
click at [53, 176] on button "Curiosity" at bounding box center [38, 183] width 58 height 21
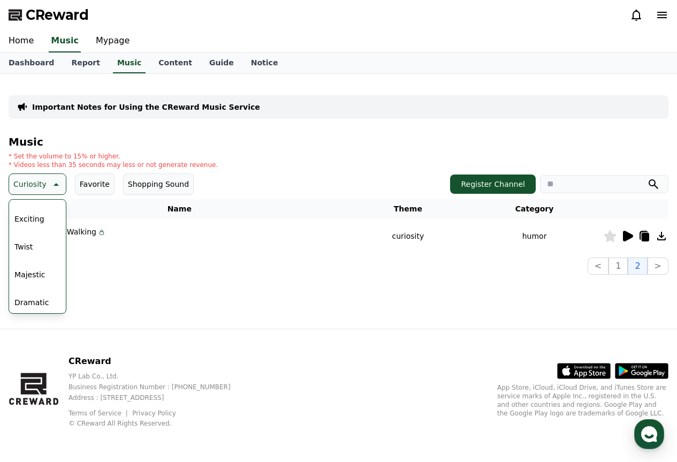
scroll to position [107, 0]
click at [42, 185] on p "Curiosity" at bounding box center [29, 184] width 33 height 15
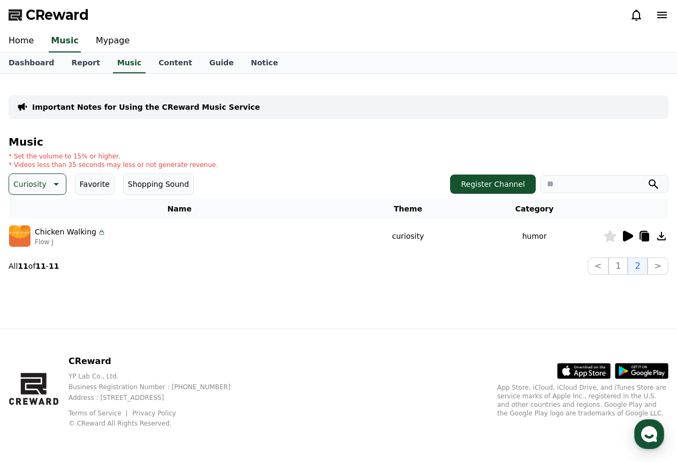
click at [49, 188] on icon at bounding box center [55, 184] width 13 height 13
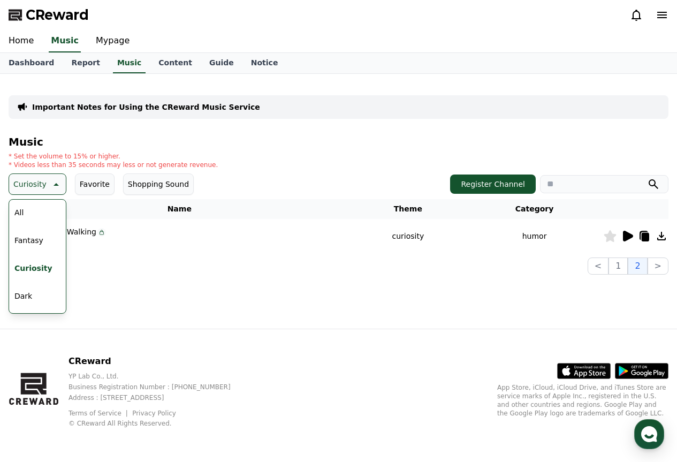
click at [24, 215] on button "All" at bounding box center [19, 213] width 18 height 24
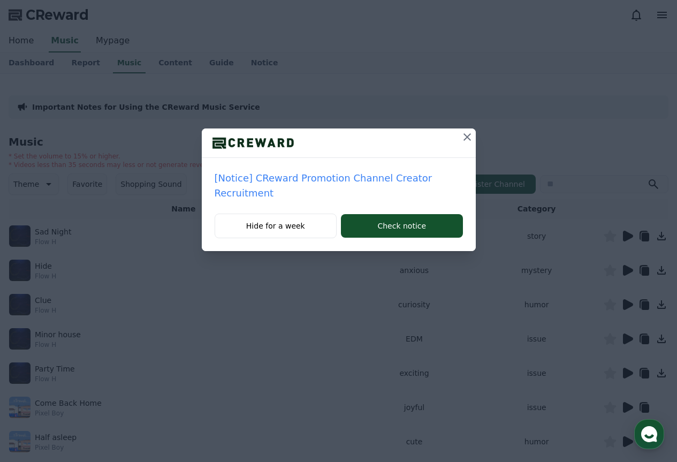
click at [467, 139] on icon at bounding box center [467, 137] width 13 height 13
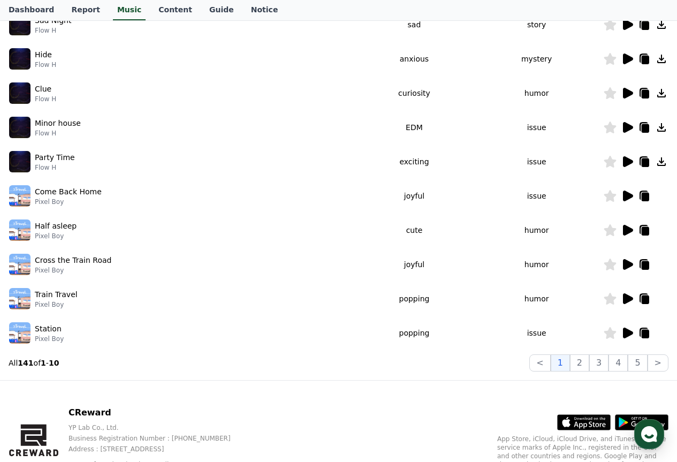
scroll to position [214, 0]
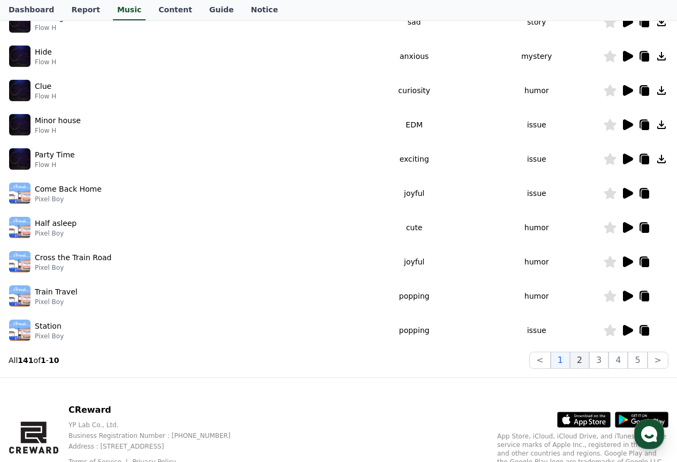
click at [578, 366] on button "2" at bounding box center [579, 360] width 19 height 17
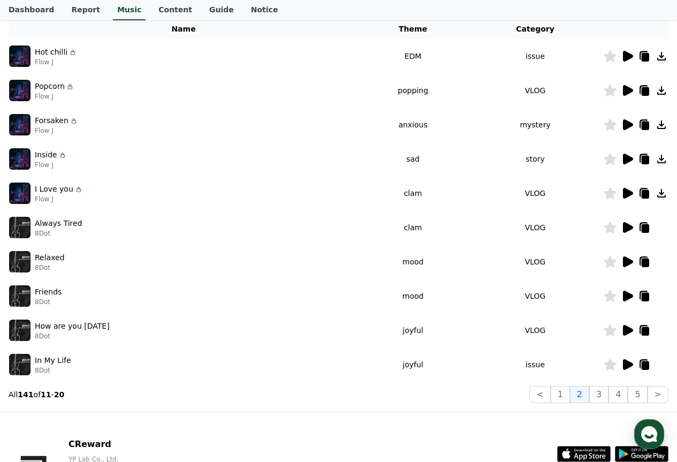
scroll to position [214, 0]
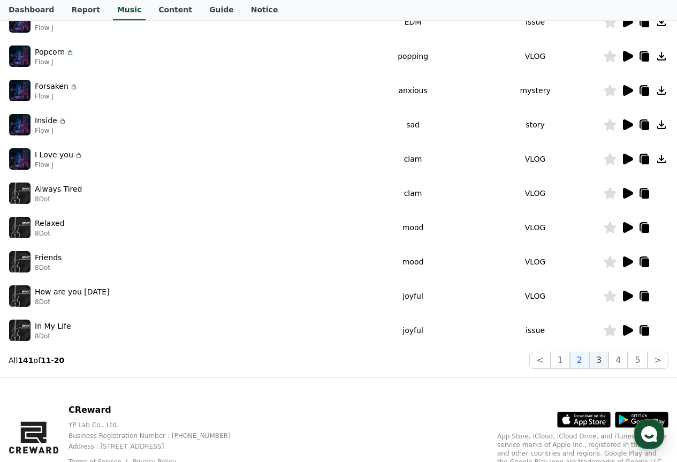
click at [601, 354] on button "3" at bounding box center [598, 360] width 19 height 17
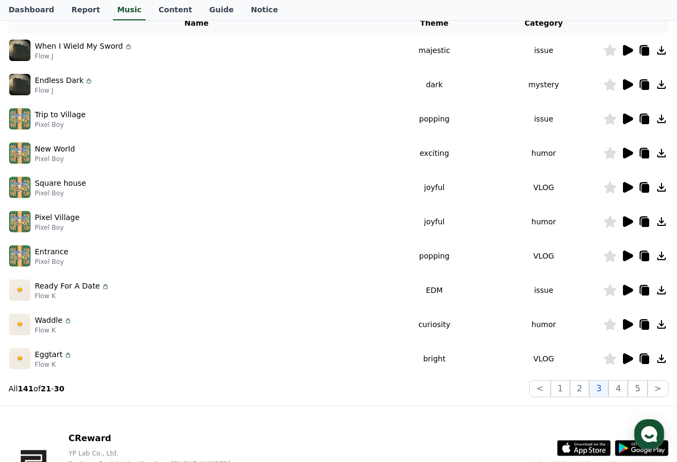
scroll to position [161, 0]
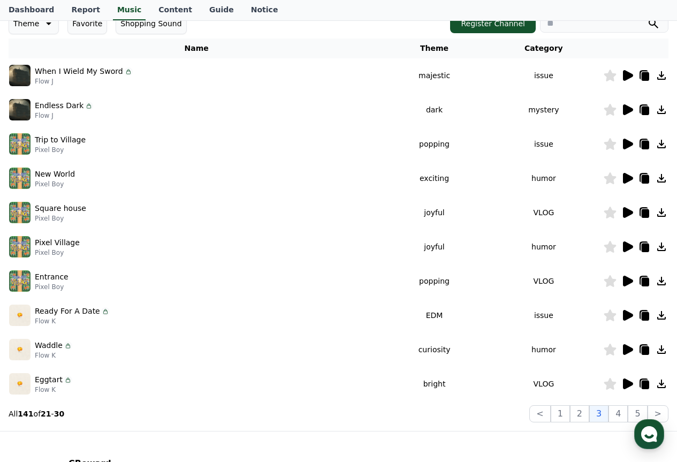
click at [632, 110] on icon at bounding box center [628, 109] width 10 height 11
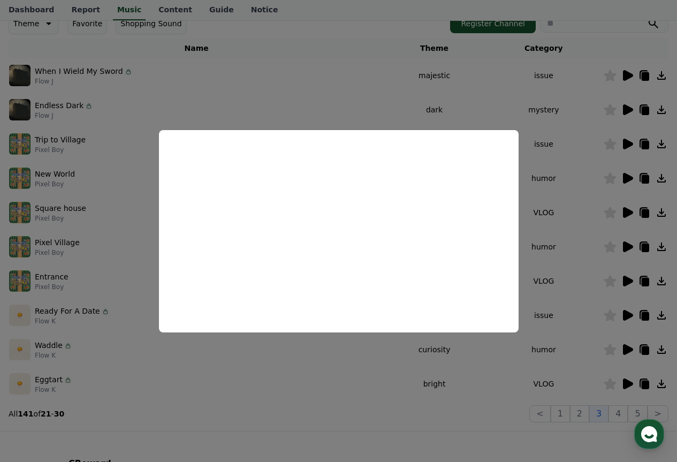
click at [390, 104] on button "close modal" at bounding box center [338, 231] width 677 height 462
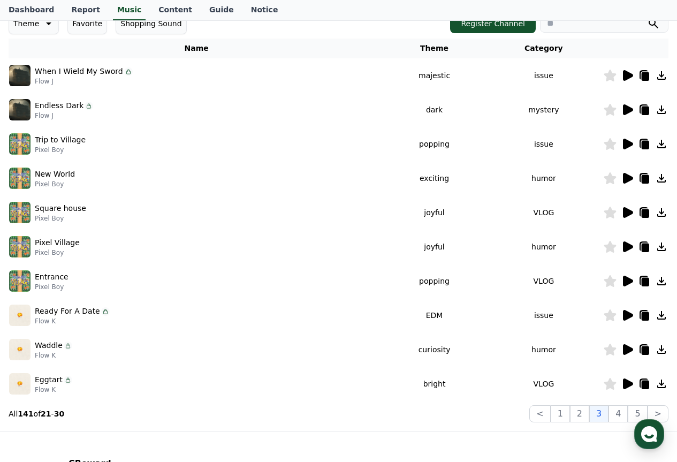
click at [631, 78] on icon at bounding box center [628, 75] width 10 height 11
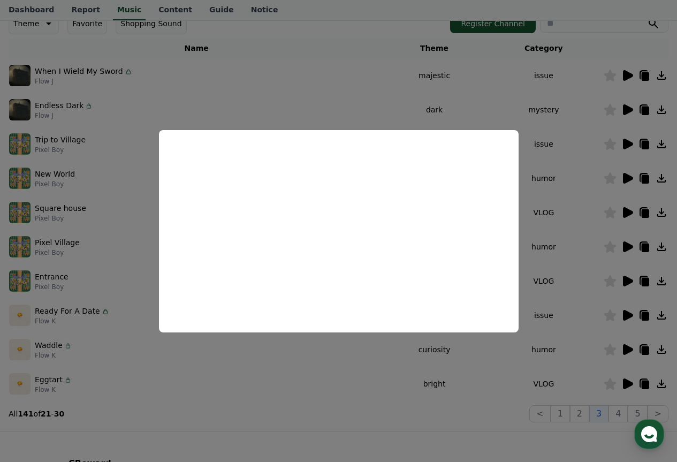
click at [529, 112] on button "close modal" at bounding box center [338, 231] width 677 height 462
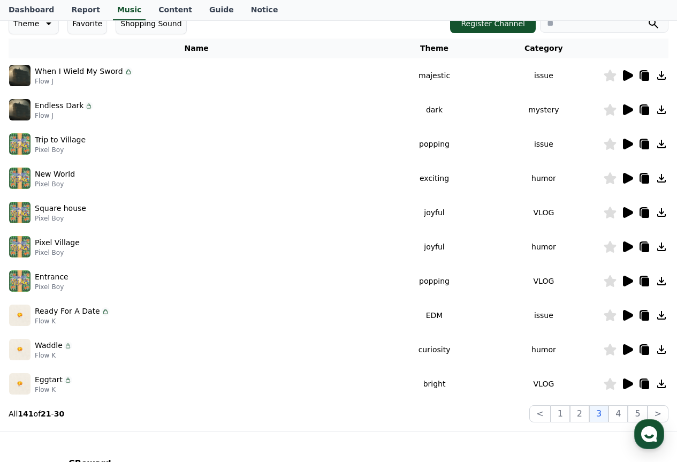
click at [612, 72] on icon at bounding box center [610, 76] width 13 height 12
click at [622, 416] on button "4" at bounding box center [618, 413] width 19 height 17
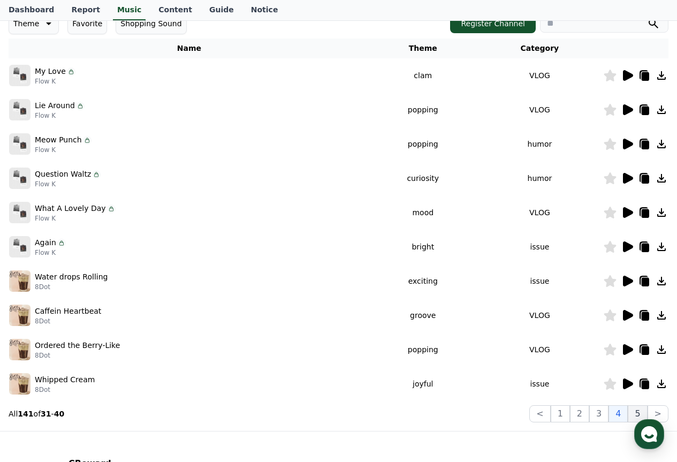
click at [636, 413] on button "5" at bounding box center [637, 413] width 19 height 17
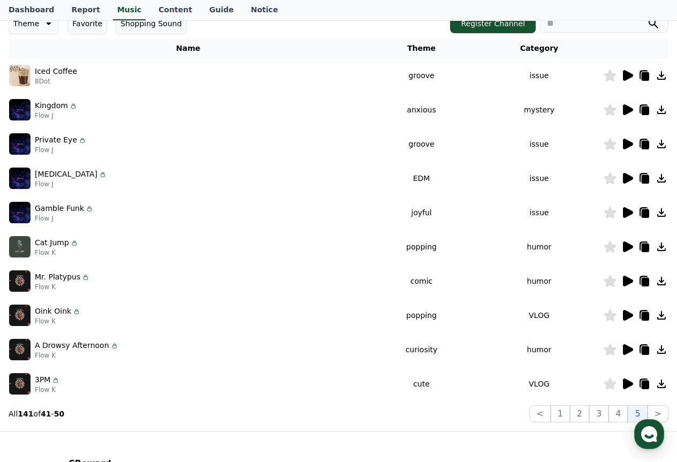
click at [629, 109] on icon at bounding box center [628, 109] width 10 height 11
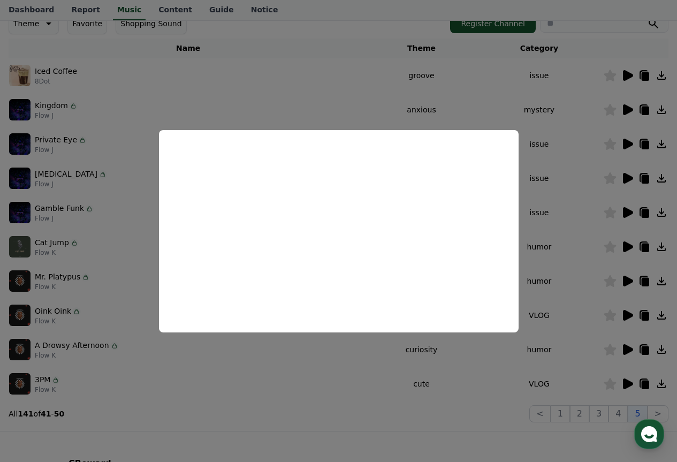
click at [369, 94] on button "close modal" at bounding box center [338, 231] width 677 height 462
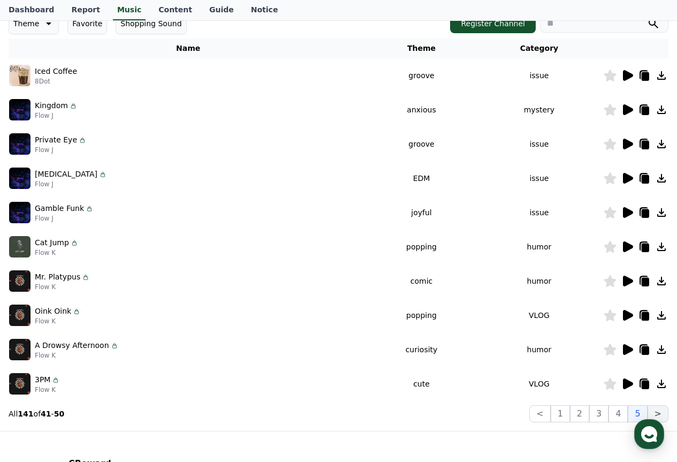
click at [664, 413] on button ">" at bounding box center [658, 413] width 21 height 17
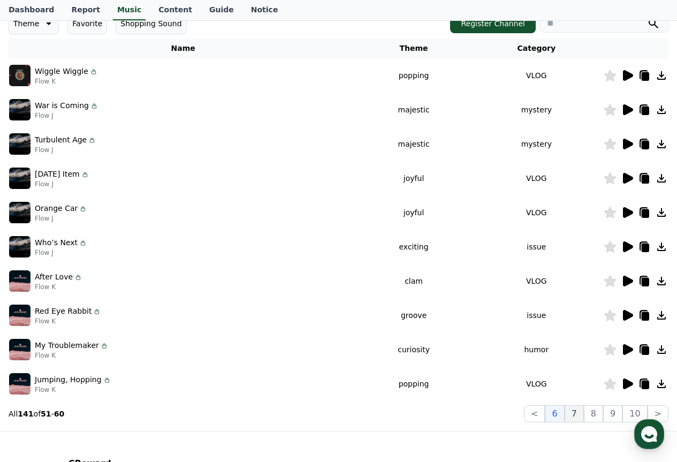
click at [577, 420] on button "7" at bounding box center [574, 413] width 19 height 17
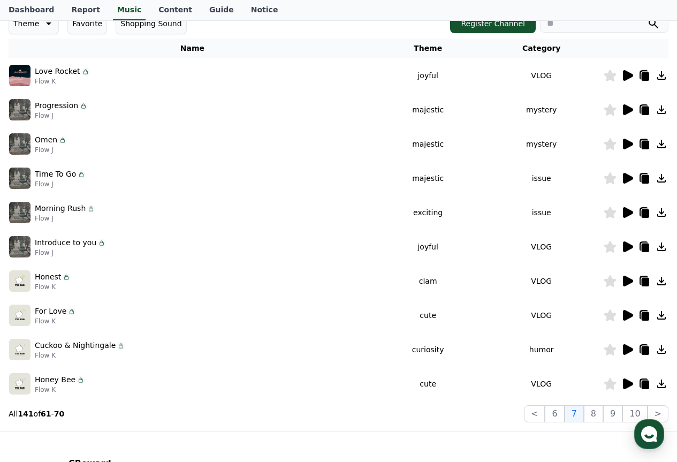
click at [630, 75] on icon at bounding box center [628, 75] width 10 height 11
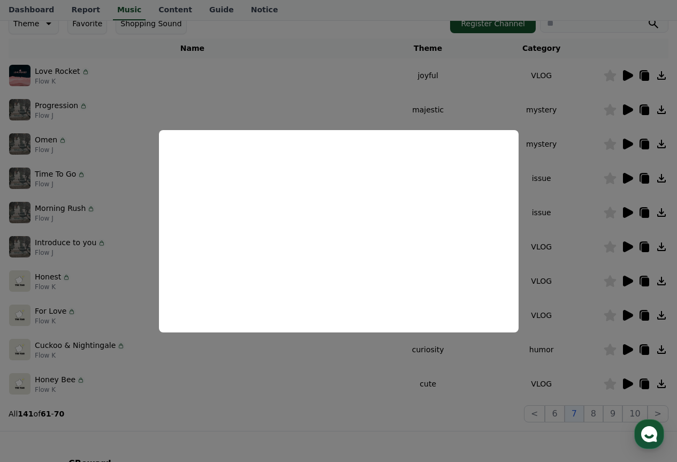
click at [490, 101] on button "close modal" at bounding box center [338, 231] width 677 height 462
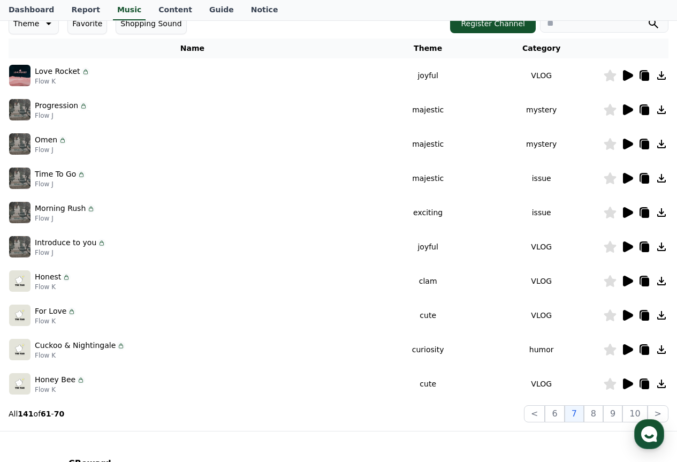
click at [623, 146] on icon at bounding box center [628, 144] width 10 height 11
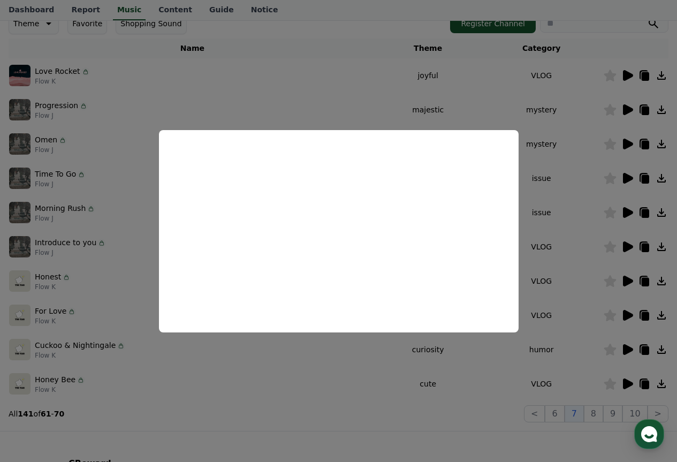
click at [343, 94] on button "close modal" at bounding box center [338, 231] width 677 height 462
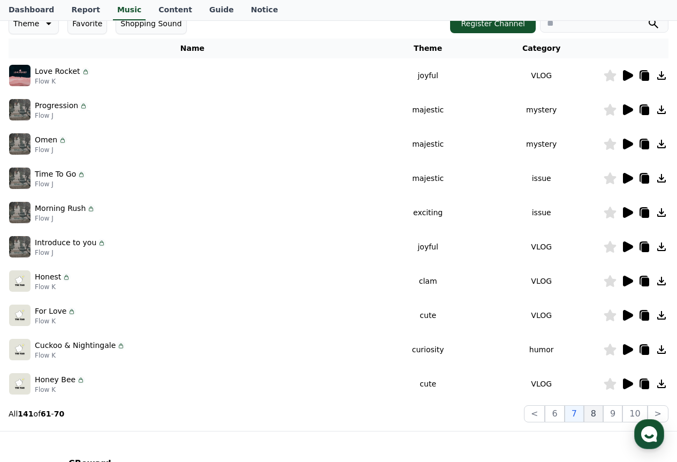
click at [598, 408] on button "8" at bounding box center [593, 413] width 19 height 17
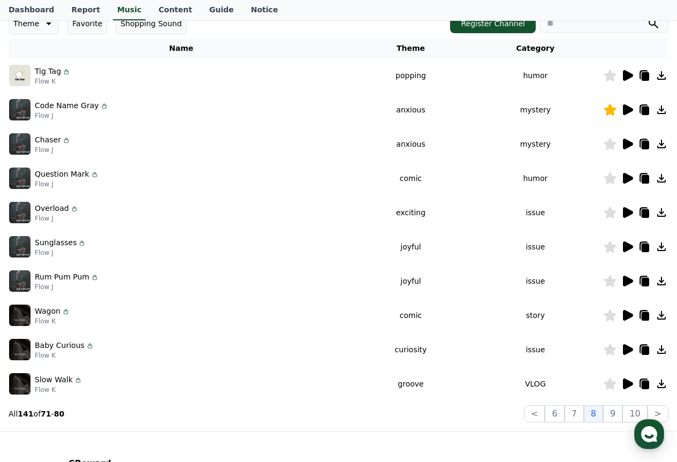
click at [632, 215] on icon at bounding box center [627, 212] width 13 height 13
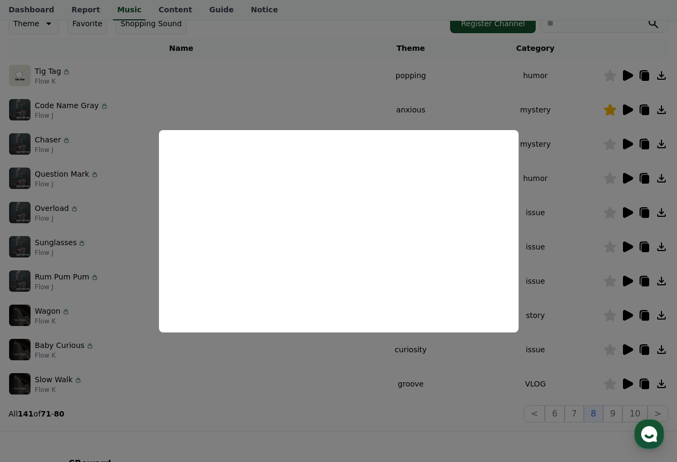
click at [372, 101] on button "close modal" at bounding box center [338, 231] width 677 height 462
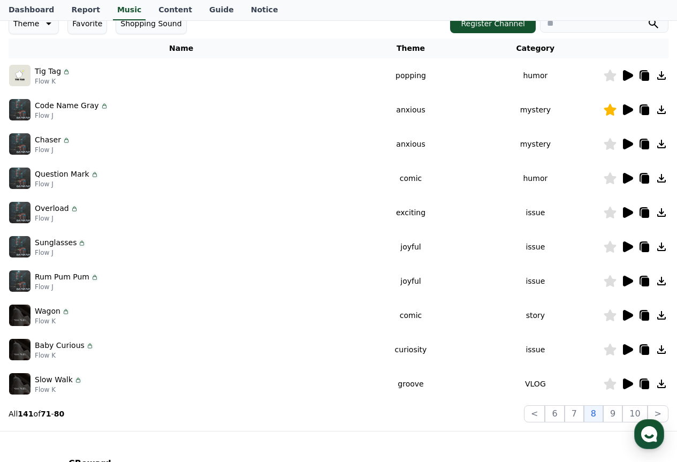
click at [625, 352] on icon at bounding box center [628, 349] width 10 height 11
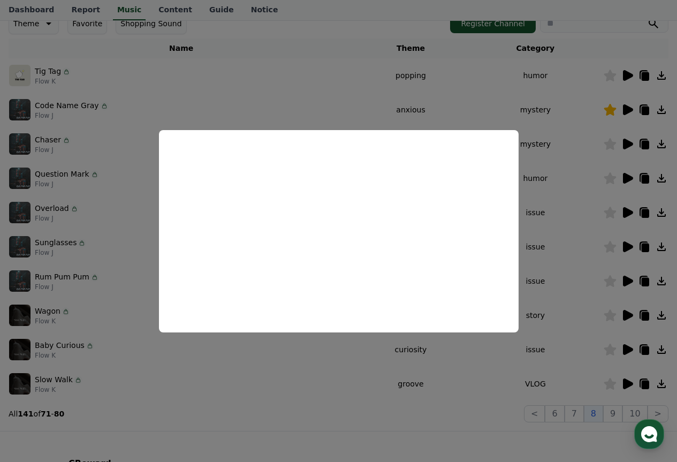
click at [625, 389] on button "close modal" at bounding box center [338, 231] width 677 height 462
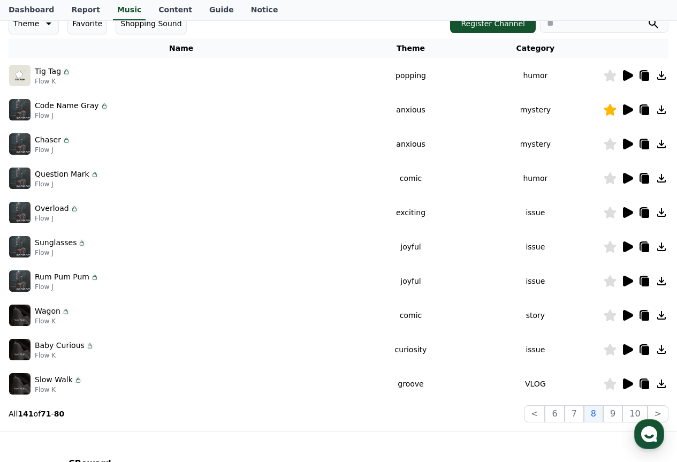
click at [624, 386] on icon at bounding box center [628, 384] width 10 height 11
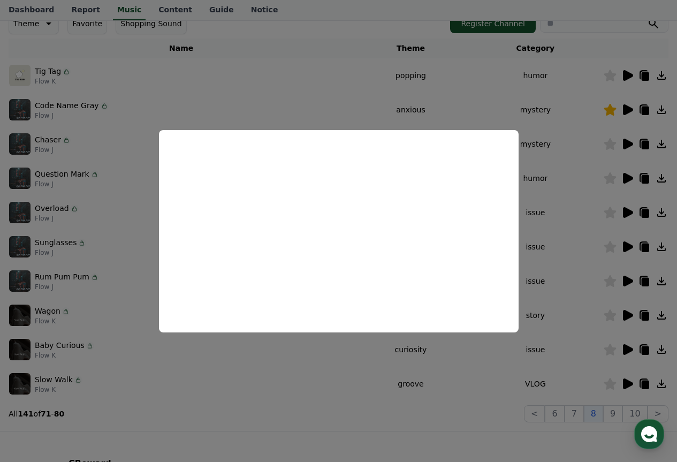
click at [533, 130] on button "close modal" at bounding box center [338, 231] width 677 height 462
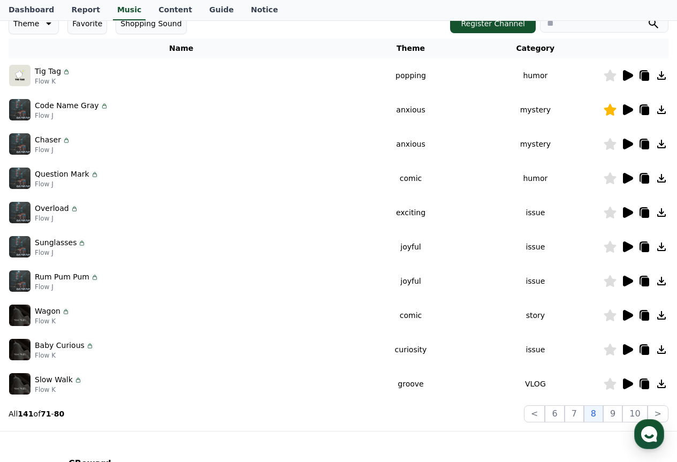
click at [625, 384] on icon at bounding box center [628, 384] width 10 height 11
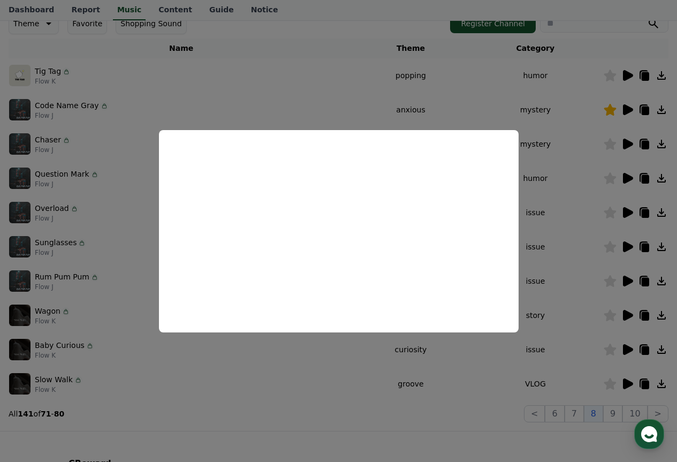
click at [544, 97] on button "close modal" at bounding box center [338, 231] width 677 height 462
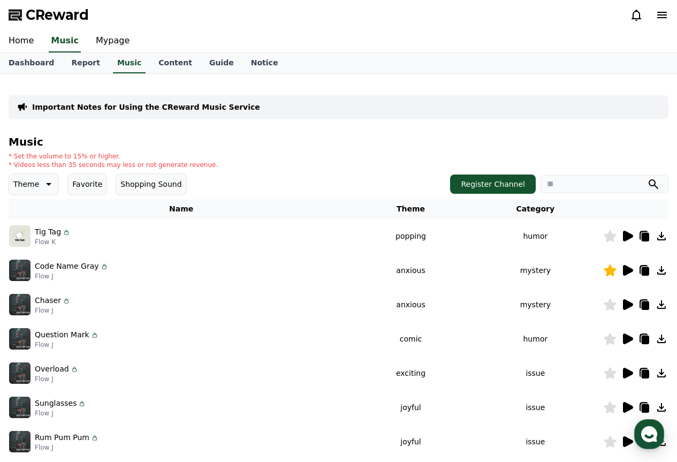
click at [37, 184] on button "Theme" at bounding box center [34, 183] width 50 height 21
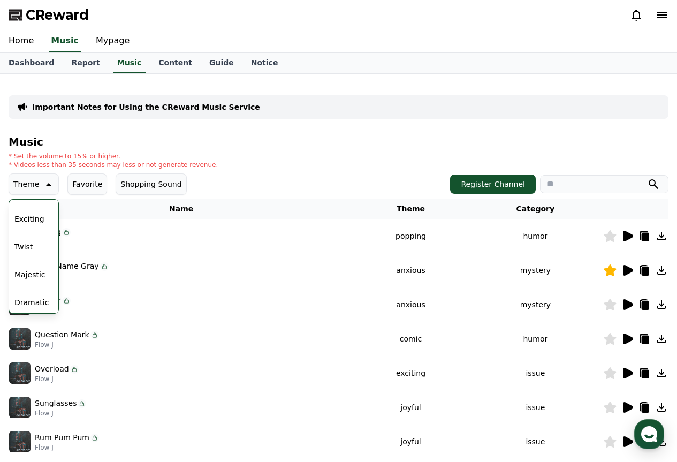
scroll to position [214, 0]
click at [31, 245] on button "Dramatic" at bounding box center [31, 249] width 43 height 24
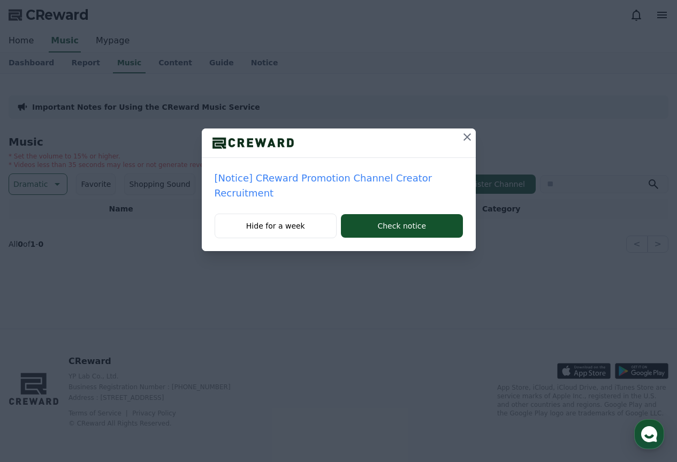
click at [463, 141] on icon at bounding box center [467, 137] width 13 height 13
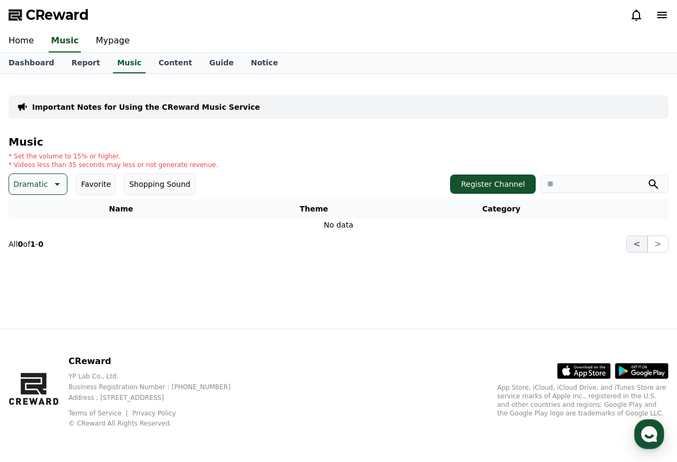
click at [642, 242] on button "<" at bounding box center [636, 244] width 21 height 17
click at [42, 181] on p "Dramatic" at bounding box center [30, 184] width 34 height 15
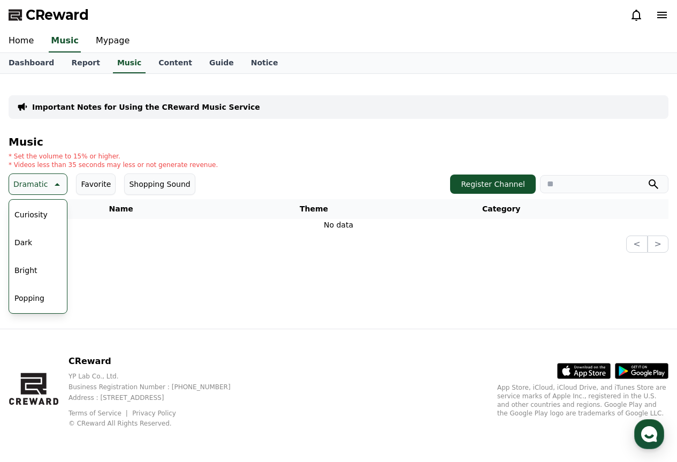
scroll to position [107, 0]
click at [41, 216] on div "All Fantasy Curiosity Dark Bright Popping Exciting Twist Majestic Dramatic Joyf…" at bounding box center [38, 370] width 56 height 553
click at [27, 212] on button "Bright" at bounding box center [26, 217] width 32 height 24
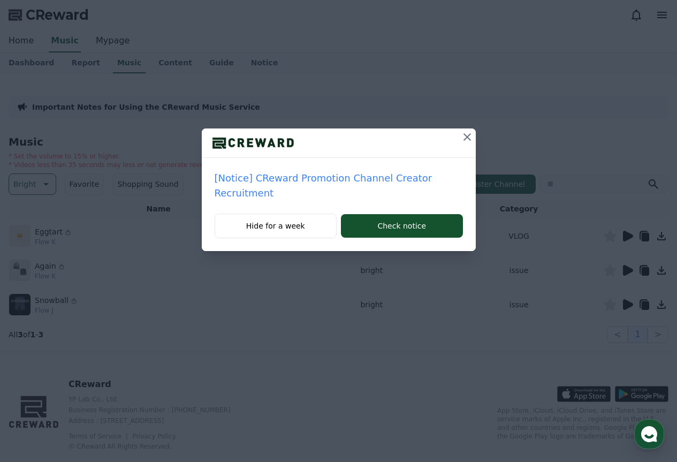
click at [465, 137] on icon at bounding box center [467, 137] width 13 height 13
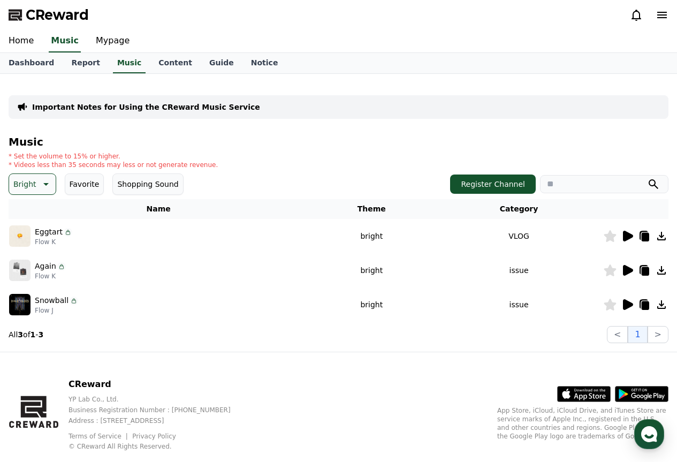
click at [35, 179] on button "Bright" at bounding box center [33, 183] width 48 height 21
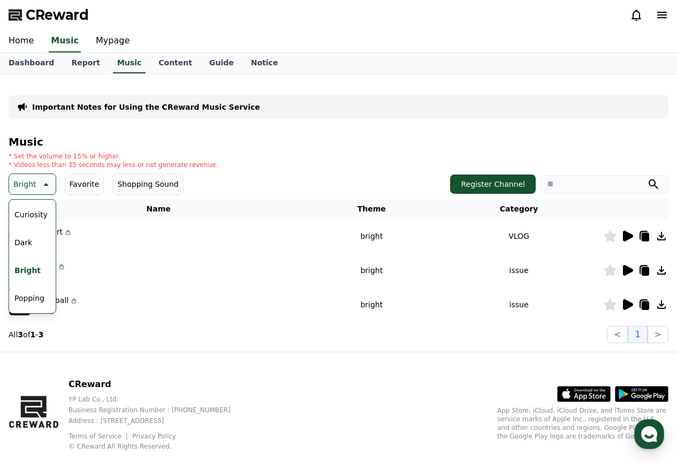
scroll to position [107, 0]
click at [40, 239] on button "Popping" at bounding box center [29, 245] width 39 height 24
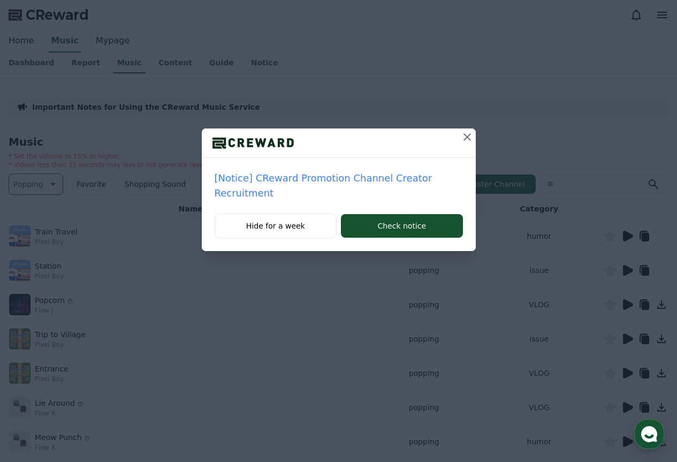
click at [37, 185] on div "[Notice] CReward Promotion Channel Creator Recruitment Hide for a week Check no…" at bounding box center [338, 134] width 677 height 268
click at [470, 130] on button at bounding box center [467, 136] width 17 height 17
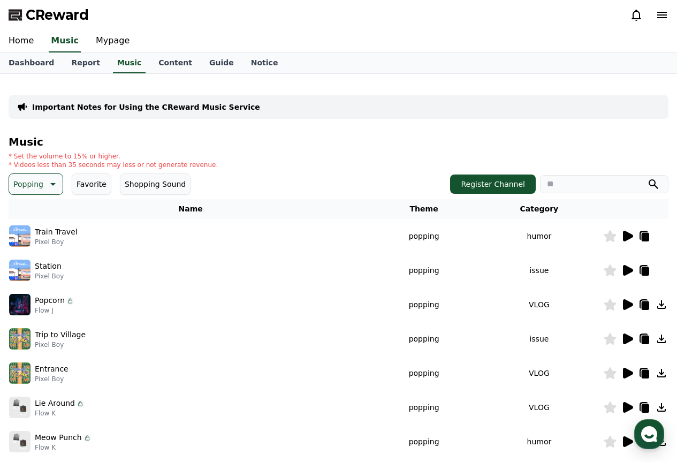
click at [51, 180] on icon at bounding box center [52, 184] width 13 height 13
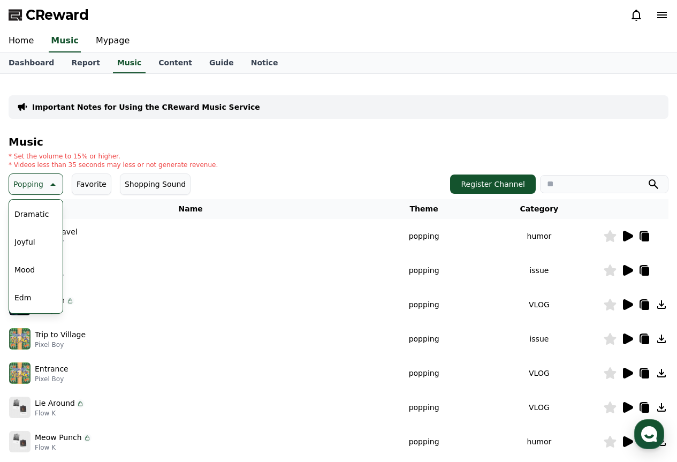
scroll to position [268, 0]
click at [35, 251] on button "Mood" at bounding box center [24, 251] width 29 height 24
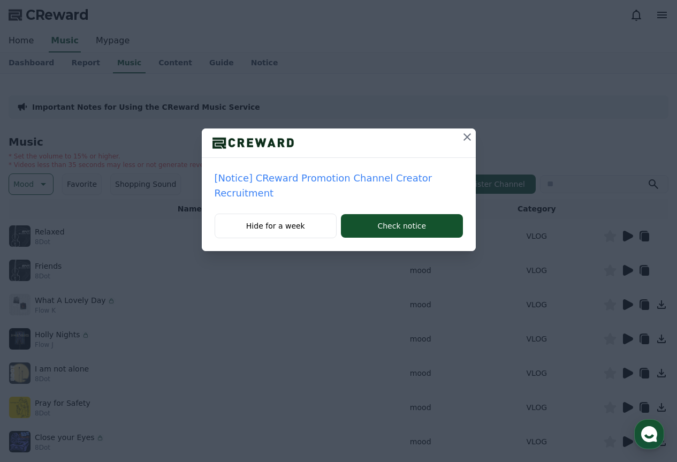
click at [469, 133] on icon at bounding box center [467, 137] width 13 height 13
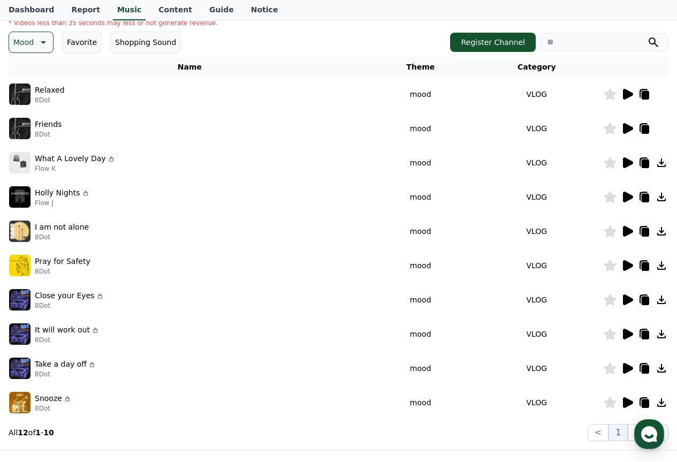
scroll to position [161, 0]
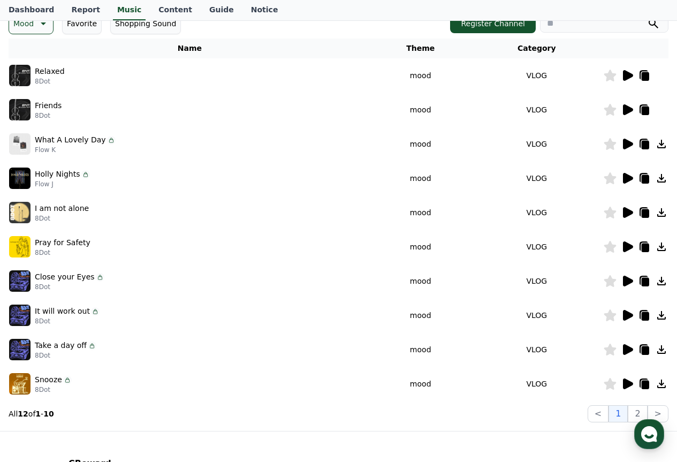
click at [624, 178] on icon at bounding box center [628, 178] width 10 height 11
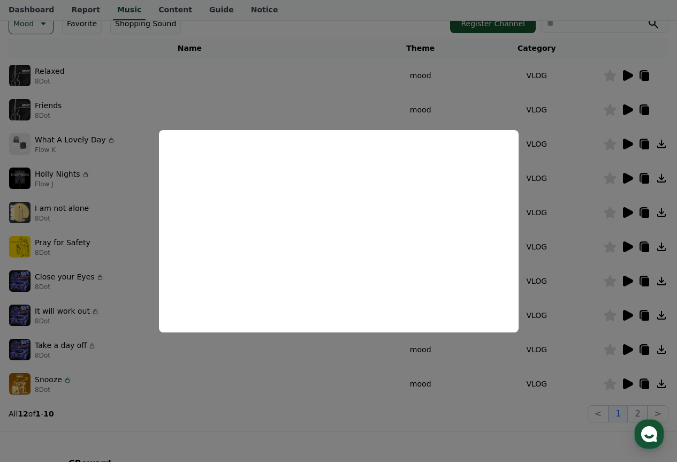
click at [312, 126] on button "close modal" at bounding box center [338, 231] width 677 height 462
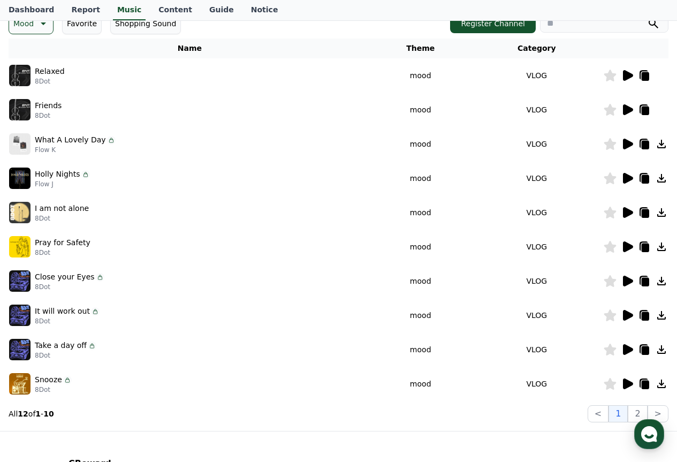
click at [633, 80] on icon at bounding box center [627, 75] width 13 height 13
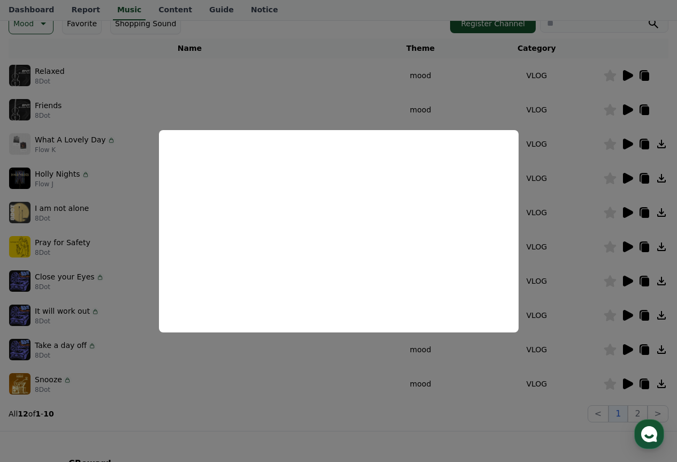
click at [316, 185] on iframe "modal" at bounding box center [339, 231] width 360 height 202
click at [354, 89] on button "close modal" at bounding box center [338, 231] width 677 height 462
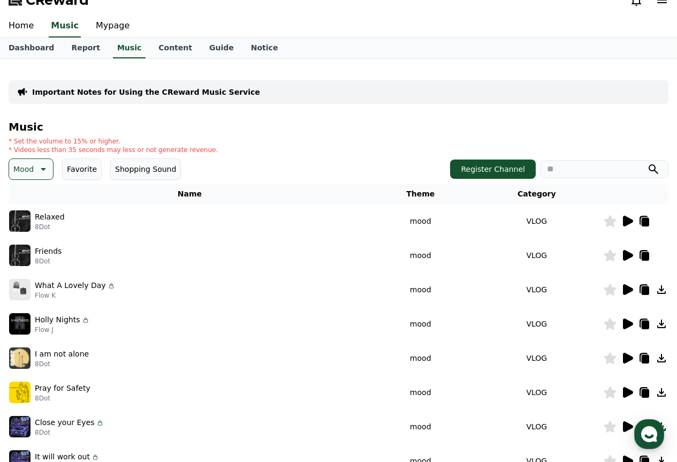
scroll to position [0, 0]
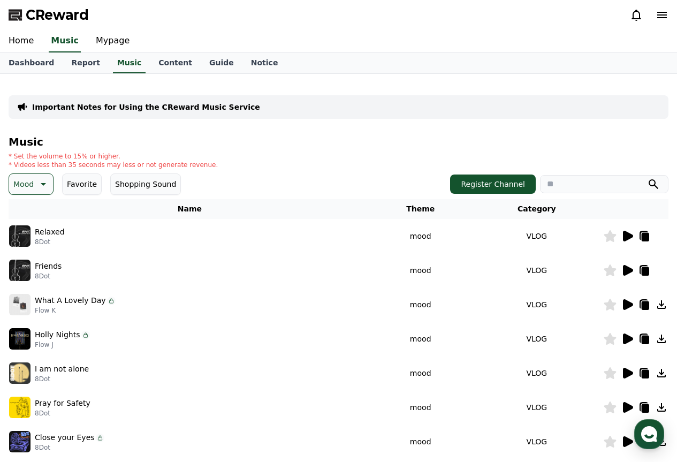
click at [81, 191] on button "Favorite" at bounding box center [82, 183] width 40 height 21
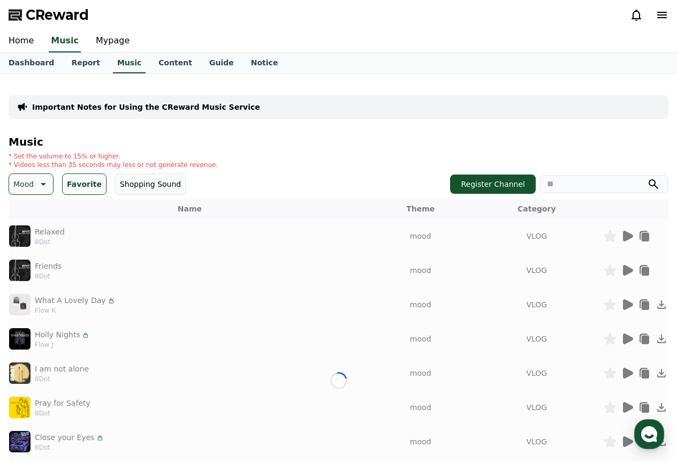
click at [25, 186] on p "Mood" at bounding box center [23, 184] width 20 height 15
click at [21, 212] on button "All" at bounding box center [19, 213] width 18 height 24
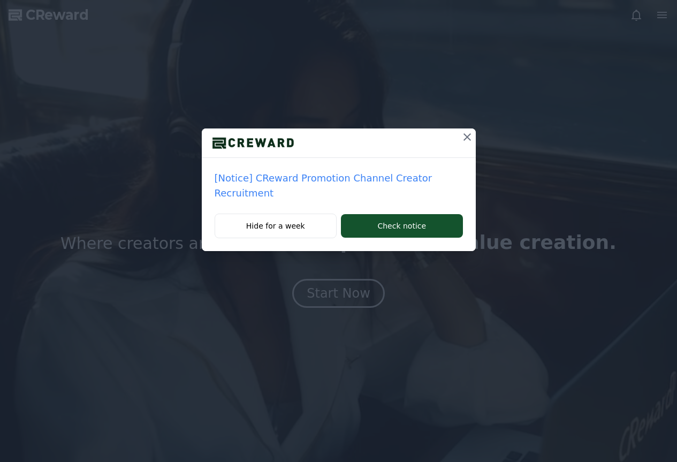
click at [349, 288] on div "[Notice] CReward Promotion Channel Creator Recruitment Hide for a week Check no…" at bounding box center [338, 231] width 677 height 462
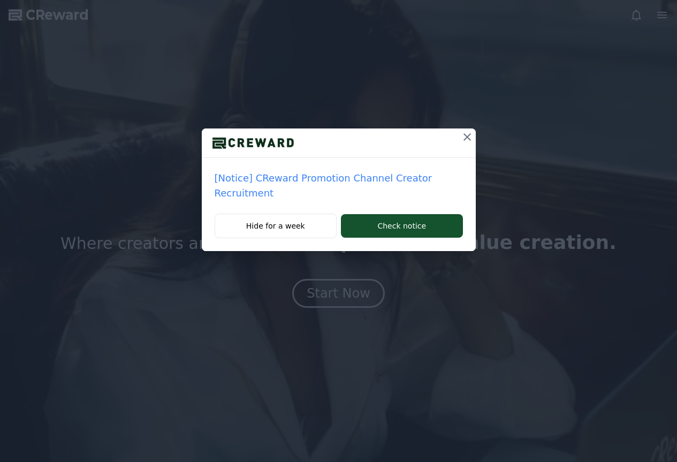
click at [467, 139] on icon at bounding box center [467, 137] width 13 height 13
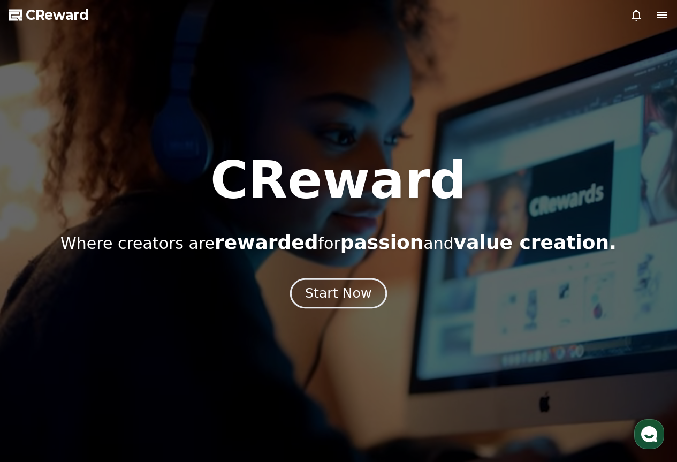
click at [338, 291] on div "Start Now" at bounding box center [338, 293] width 66 height 18
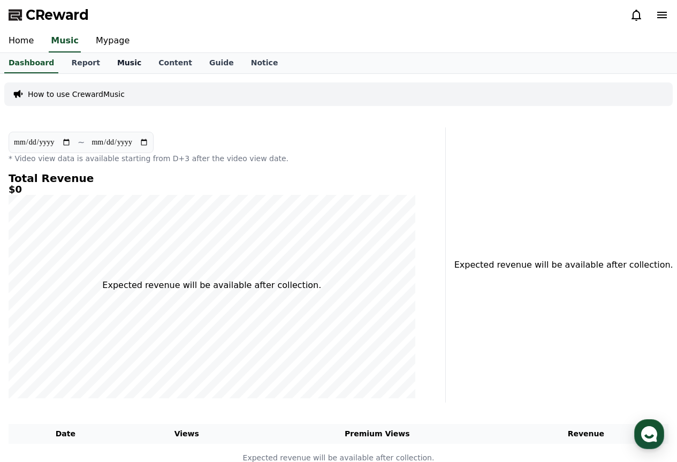
click at [116, 66] on link "Music" at bounding box center [129, 63] width 41 height 20
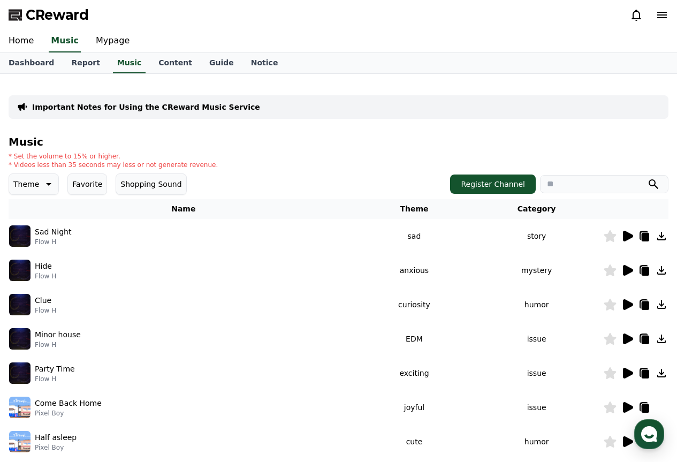
click at [85, 188] on button "Favorite" at bounding box center [87, 183] width 40 height 21
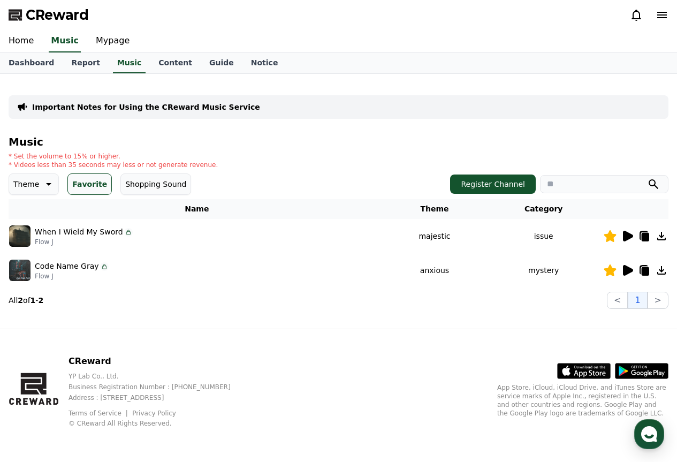
click at [45, 182] on icon at bounding box center [47, 184] width 13 height 13
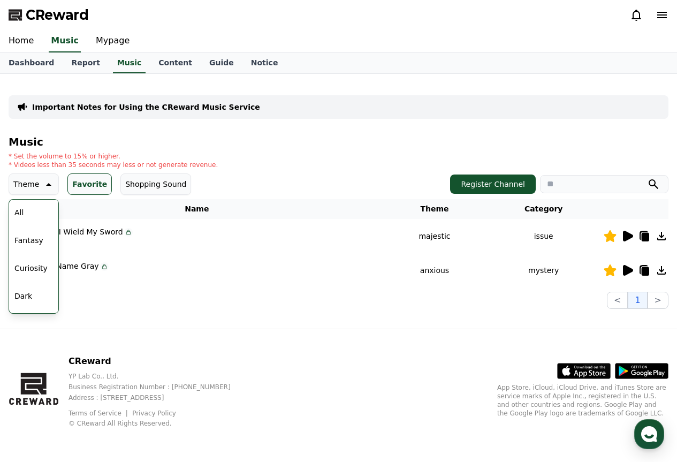
click at [18, 212] on button "All" at bounding box center [19, 213] width 18 height 24
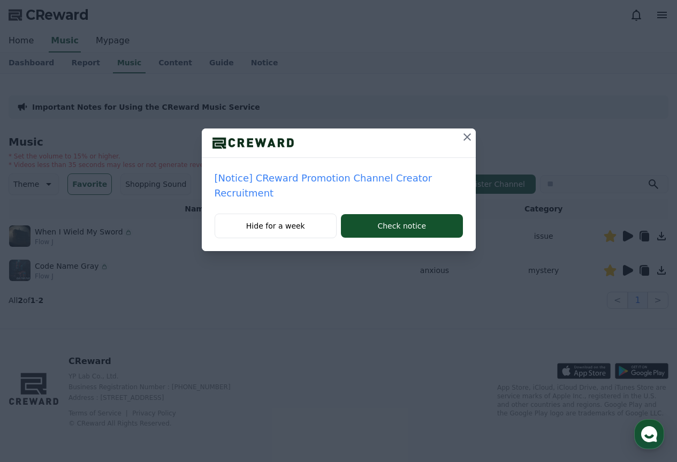
click at [466, 135] on icon at bounding box center [467, 137] width 13 height 13
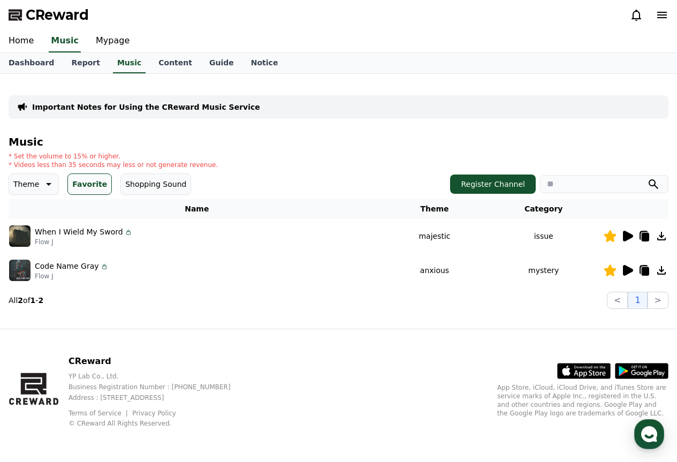
click at [622, 233] on icon at bounding box center [627, 236] width 13 height 13
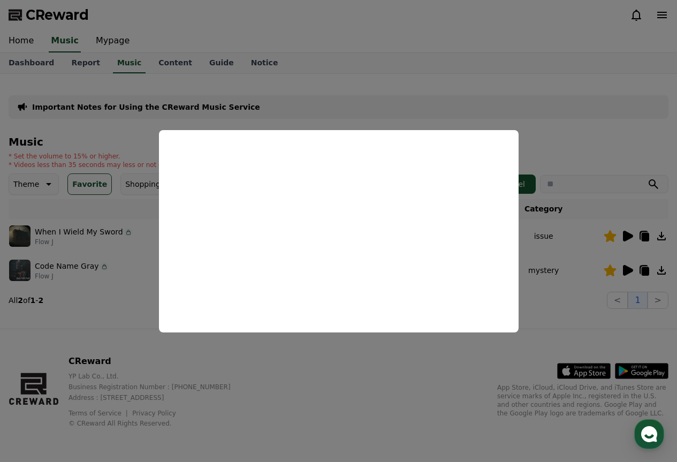
click at [558, 105] on button "close modal" at bounding box center [338, 231] width 677 height 462
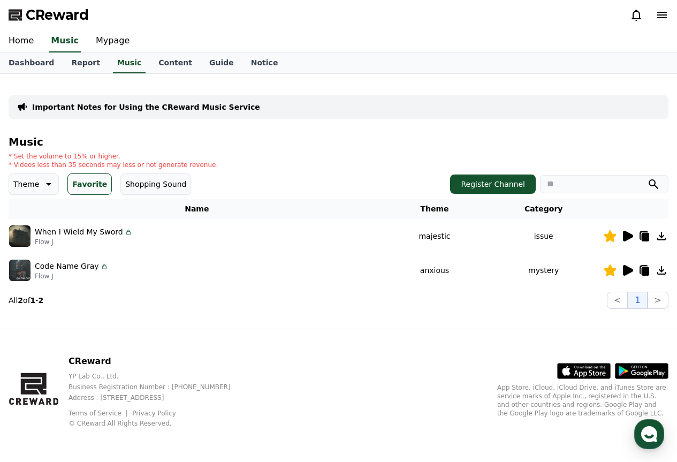
click at [628, 266] on icon at bounding box center [627, 270] width 13 height 13
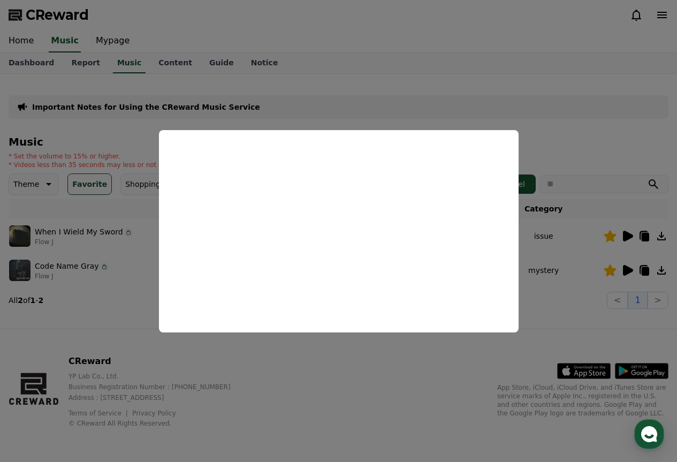
click at [485, 47] on button "close modal" at bounding box center [338, 231] width 677 height 462
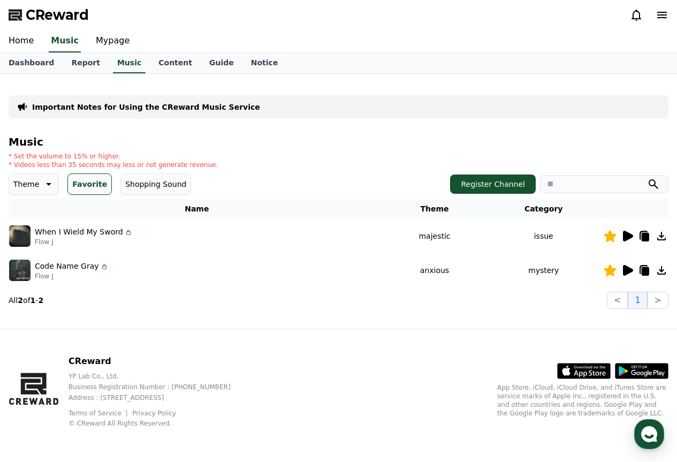
click at [41, 182] on icon at bounding box center [47, 184] width 13 height 13
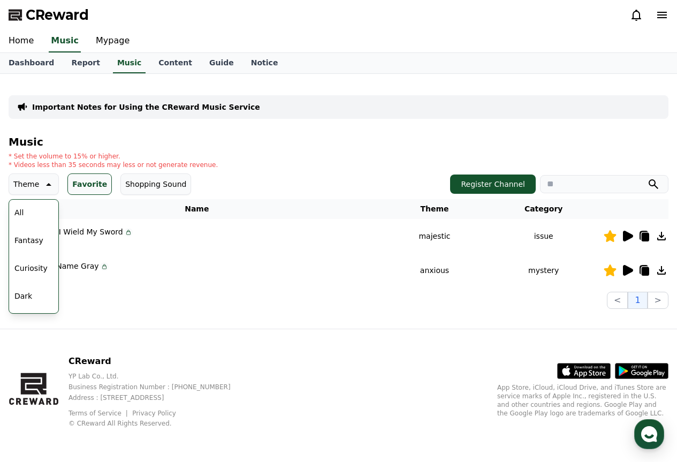
click at [20, 209] on button "All" at bounding box center [19, 213] width 18 height 24
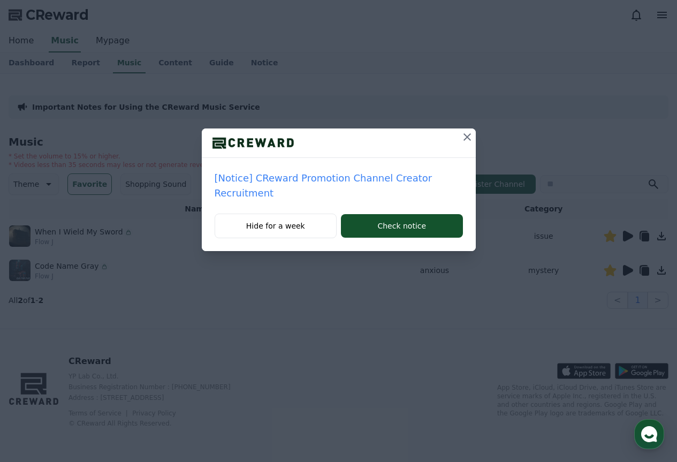
click at [466, 140] on icon at bounding box center [467, 137] width 13 height 13
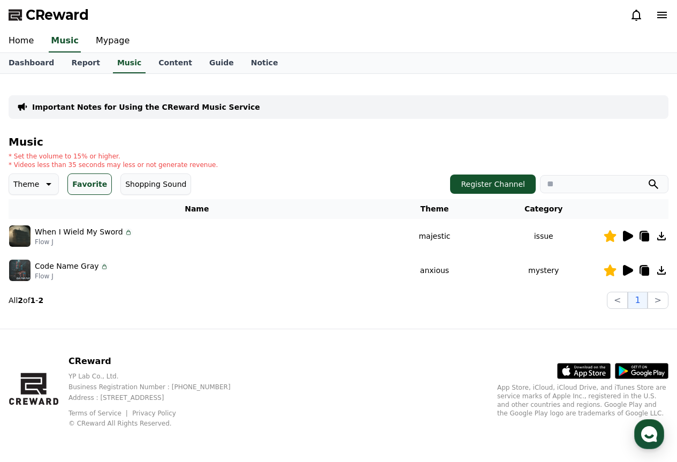
click at [36, 184] on button "Theme" at bounding box center [34, 183] width 50 height 21
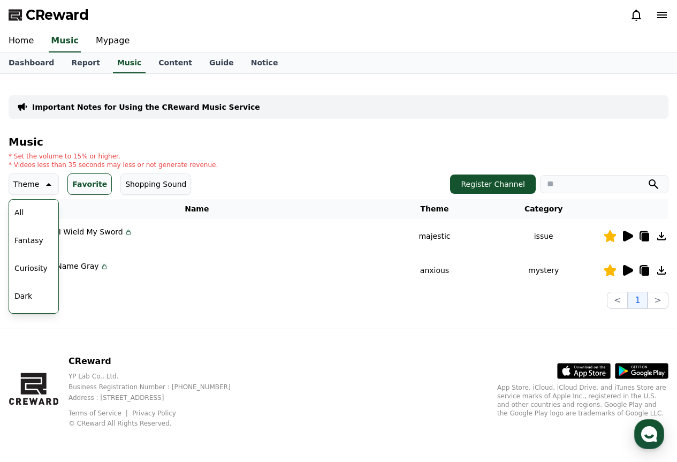
click at [142, 184] on button "Shopping Sound" at bounding box center [155, 183] width 71 height 21
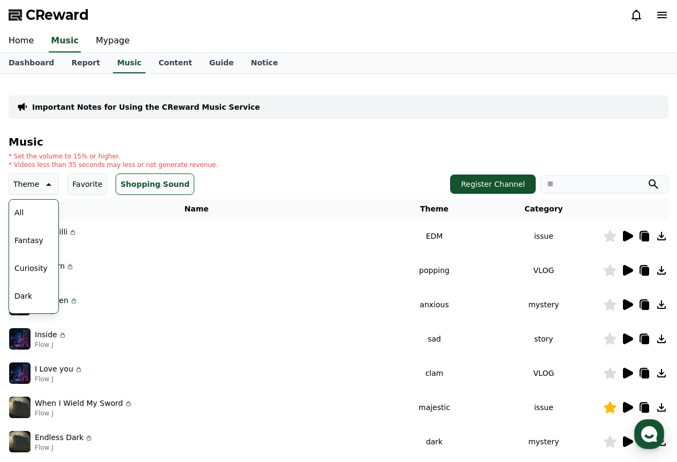
click at [317, 142] on h4 "Music" at bounding box center [339, 142] width 660 height 12
click at [0, 353] on div "Important Notes for Using the CReward Music Service Music * Set the volume to 1…" at bounding box center [338, 333] width 677 height 518
click at [156, 163] on p "* Videos less than 35 seconds may less or not generate revenue." at bounding box center [113, 165] width 209 height 9
click at [33, 186] on p "Theme" at bounding box center [26, 184] width 26 height 15
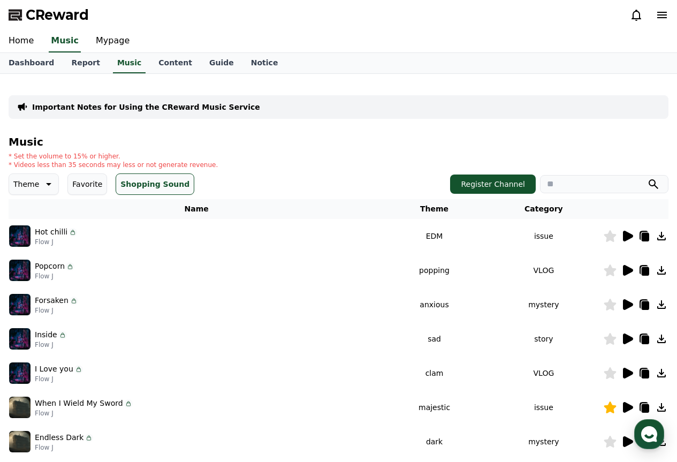
click at [628, 305] on icon at bounding box center [628, 304] width 10 height 11
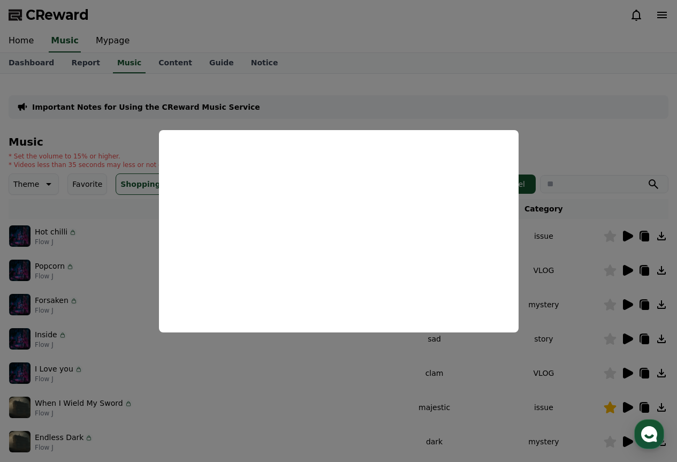
click at [451, 86] on button "close modal" at bounding box center [338, 231] width 677 height 462
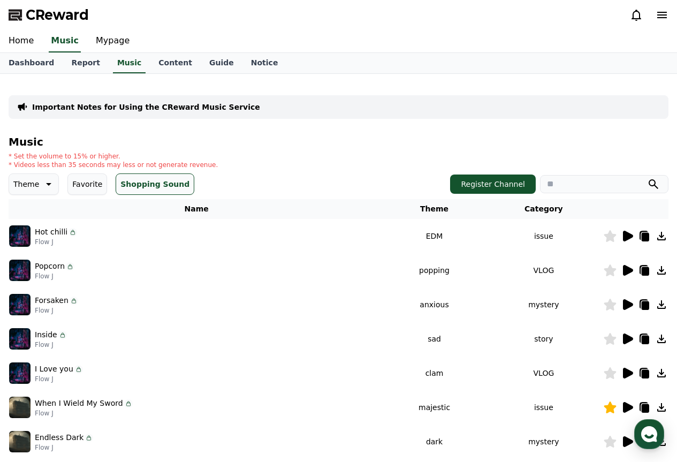
click at [617, 304] on div at bounding box center [636, 304] width 64 height 13
click at [630, 302] on icon at bounding box center [628, 304] width 10 height 11
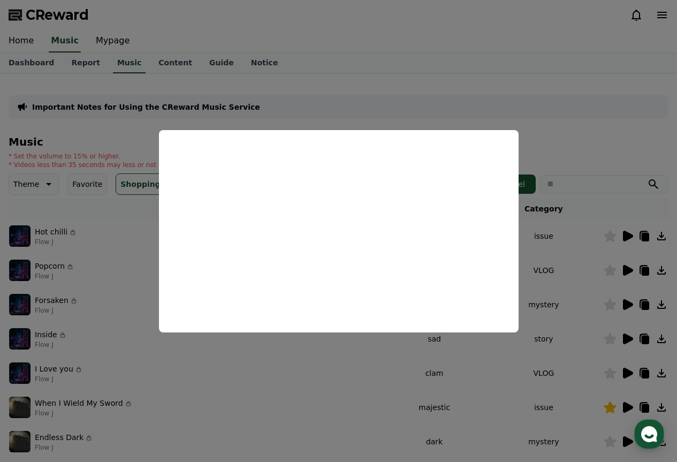
click at [449, 69] on button "close modal" at bounding box center [338, 231] width 677 height 462
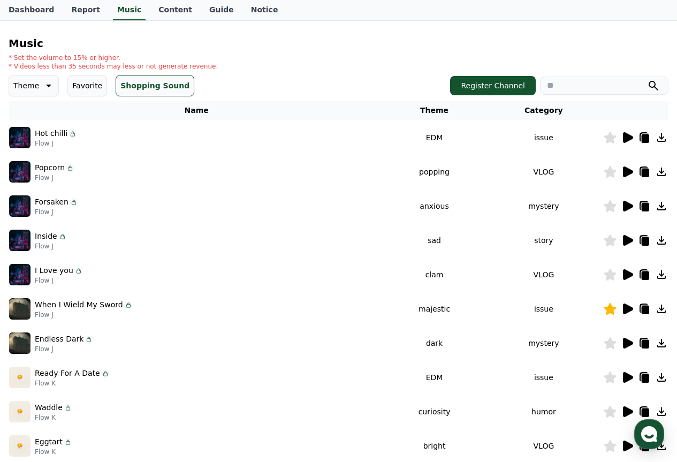
scroll to position [107, 0]
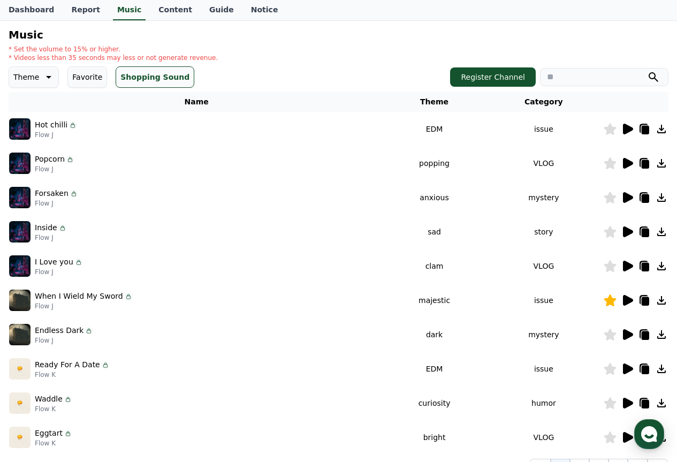
click at [623, 332] on icon at bounding box center [628, 334] width 10 height 11
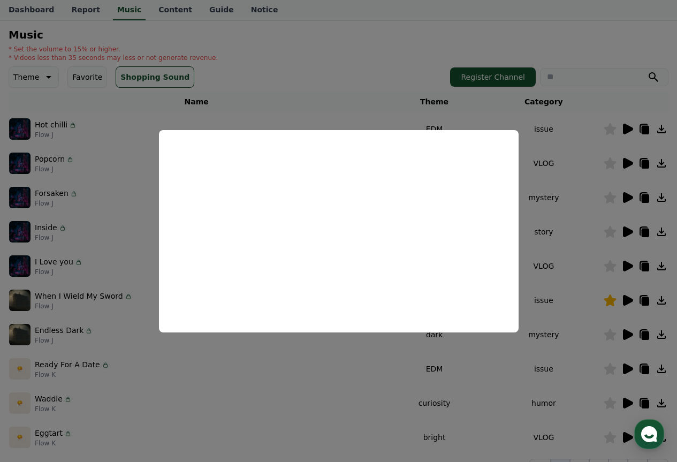
click at [427, 62] on button "close modal" at bounding box center [338, 231] width 677 height 462
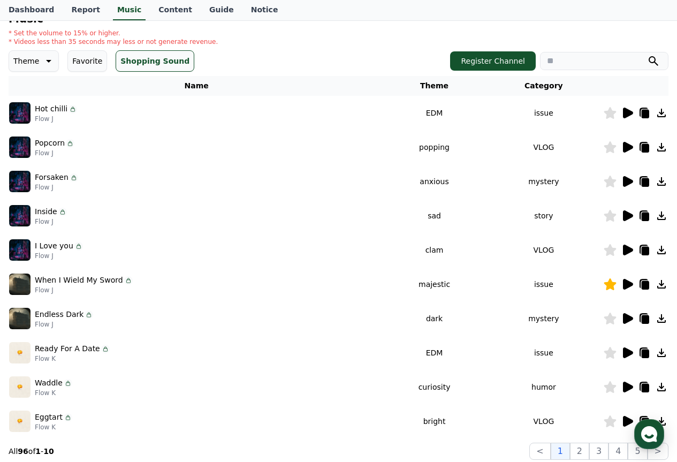
scroll to position [263, 0]
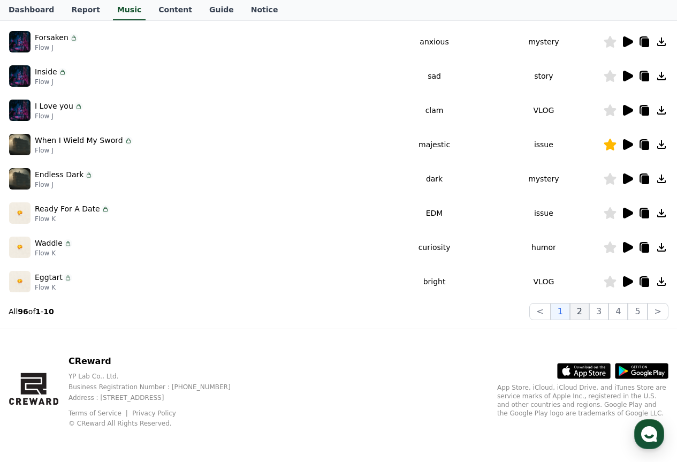
click at [585, 309] on button "2" at bounding box center [579, 311] width 19 height 17
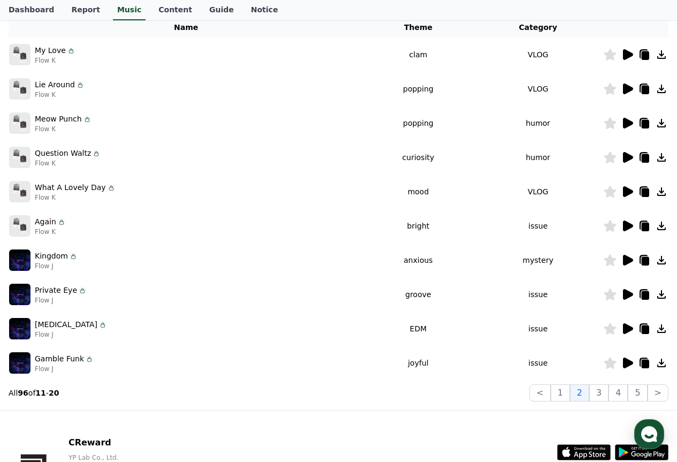
scroll to position [209, 0]
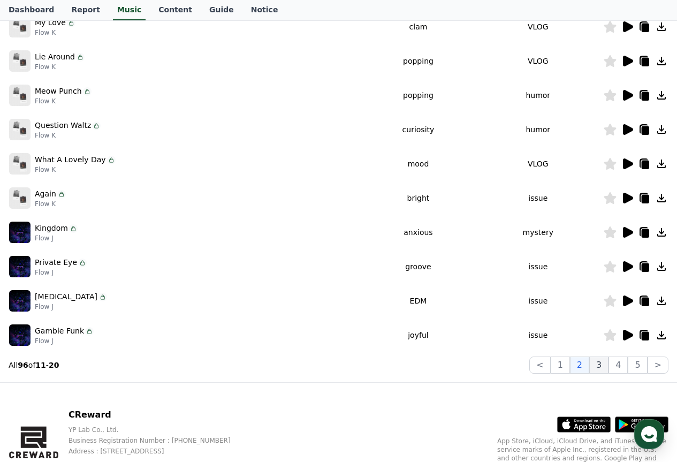
click at [602, 365] on button "3" at bounding box center [598, 365] width 19 height 17
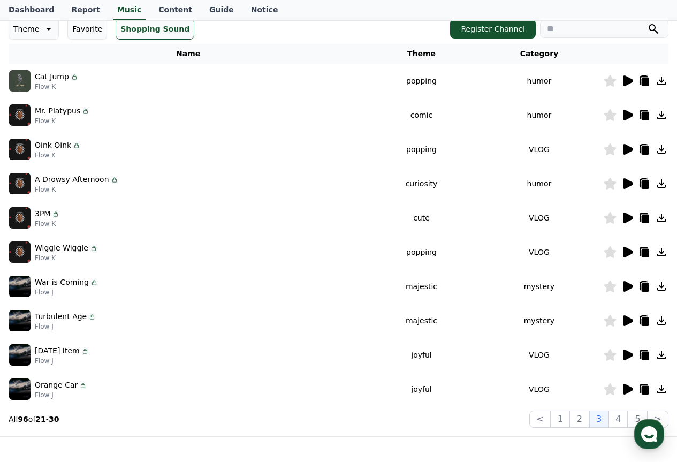
scroll to position [161, 0]
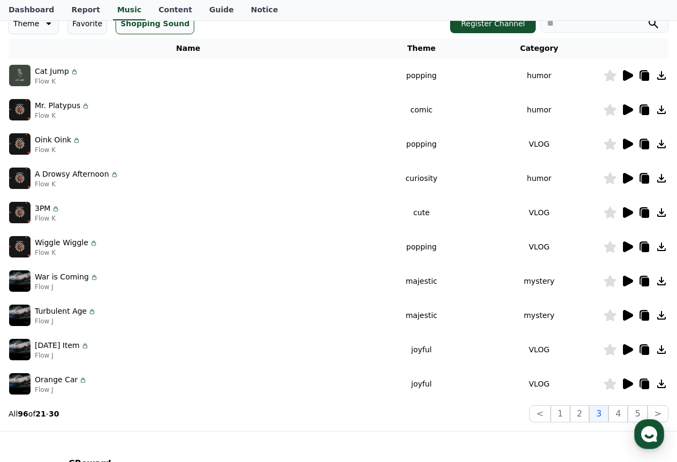
click at [90, 278] on icon at bounding box center [94, 277] width 9 height 9
click at [626, 278] on icon at bounding box center [628, 281] width 10 height 11
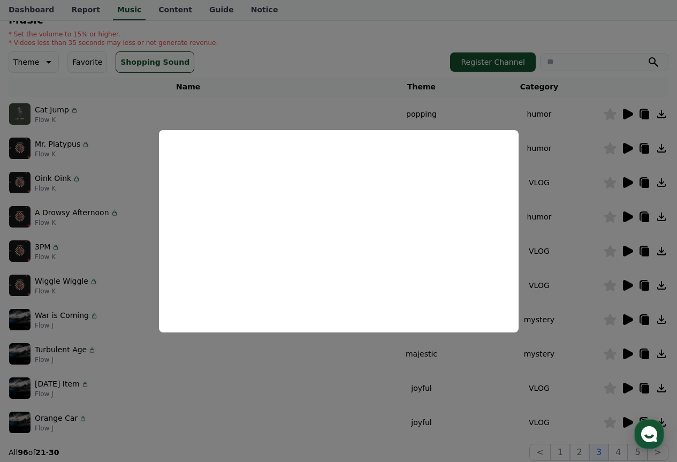
scroll to position [107, 0]
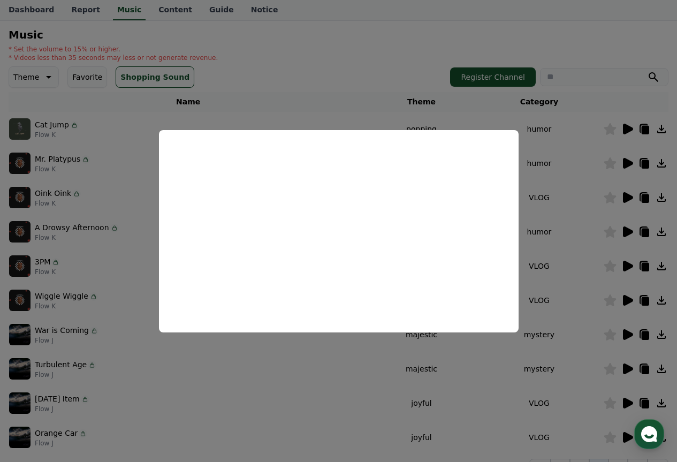
click at [548, 105] on button "close modal" at bounding box center [338, 231] width 677 height 462
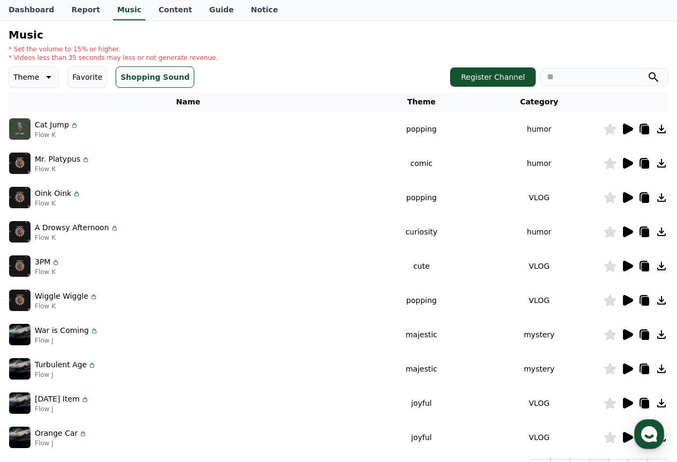
click at [633, 331] on icon at bounding box center [627, 334] width 13 height 13
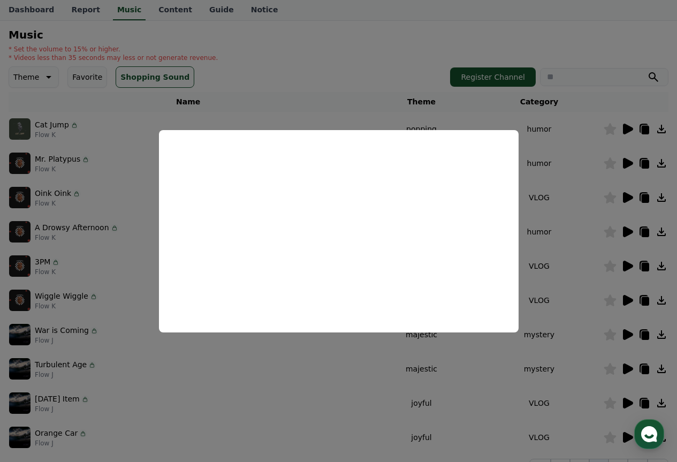
click at [113, 342] on button "close modal" at bounding box center [338, 231] width 677 height 462
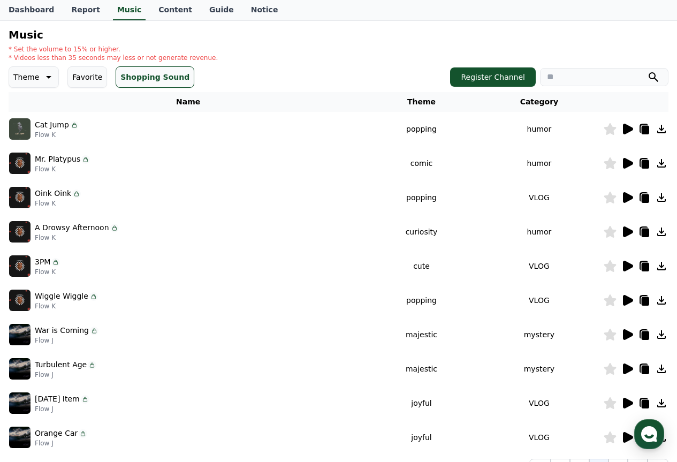
click at [627, 365] on icon at bounding box center [627, 368] width 13 height 13
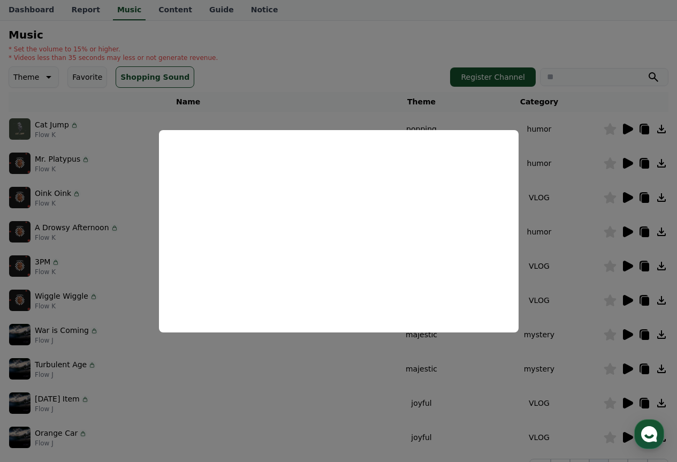
click at [626, 373] on button "close modal" at bounding box center [338, 231] width 677 height 462
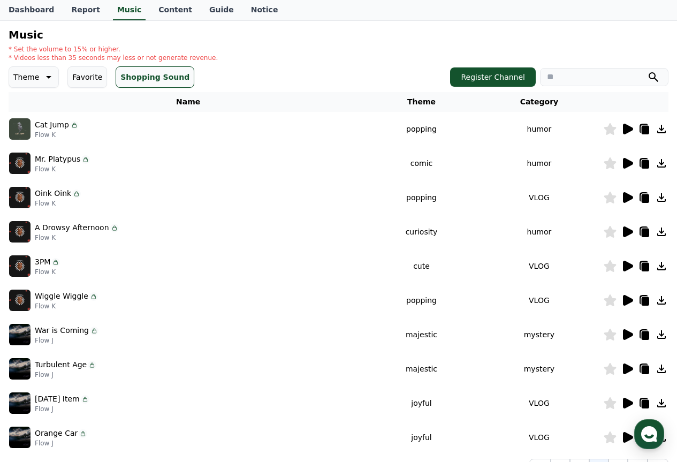
click at [626, 373] on icon at bounding box center [628, 369] width 10 height 11
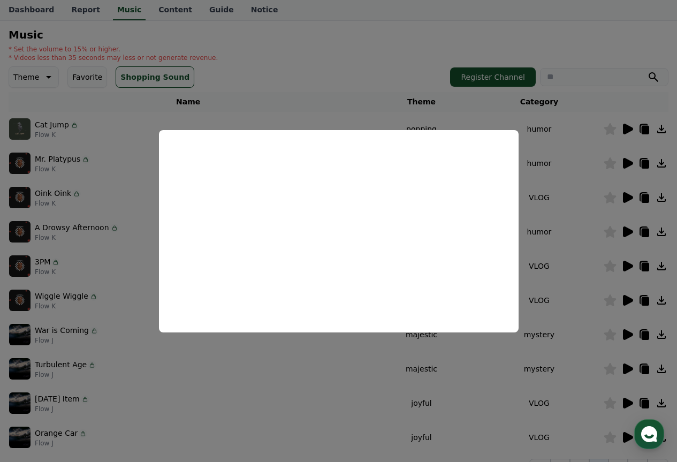
click at [282, 408] on button "close modal" at bounding box center [338, 231] width 677 height 462
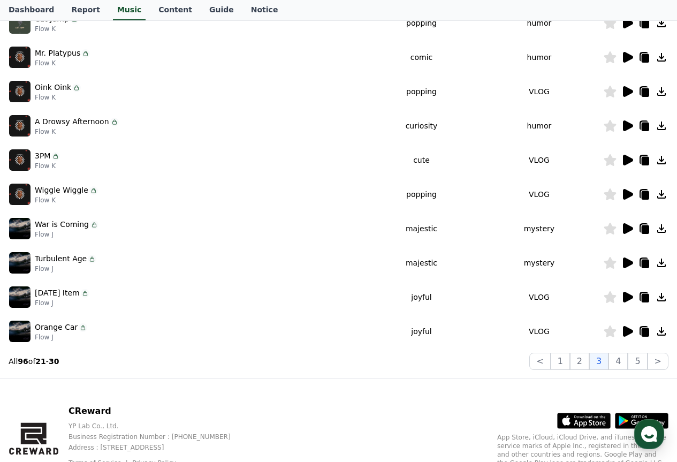
scroll to position [214, 0]
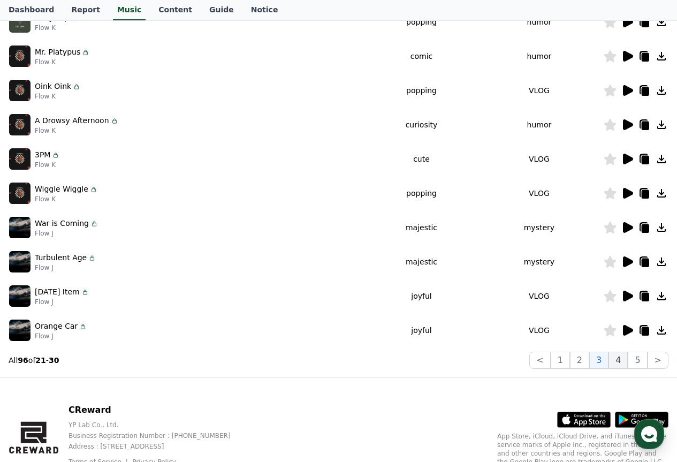
click at [627, 356] on button "4" at bounding box center [618, 360] width 19 height 17
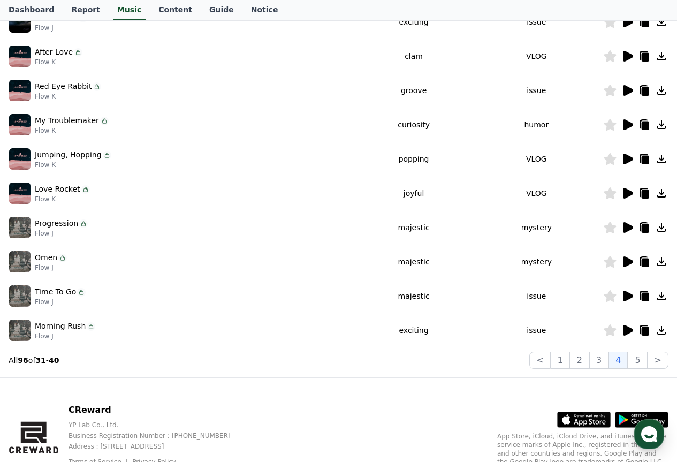
scroll to position [161, 0]
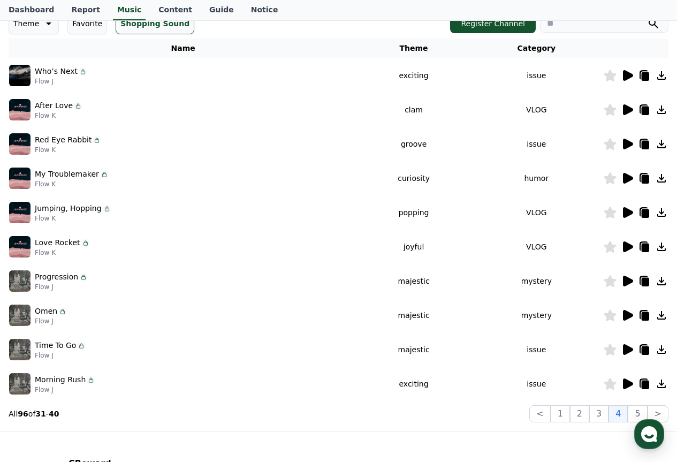
click at [625, 77] on icon at bounding box center [628, 75] width 10 height 11
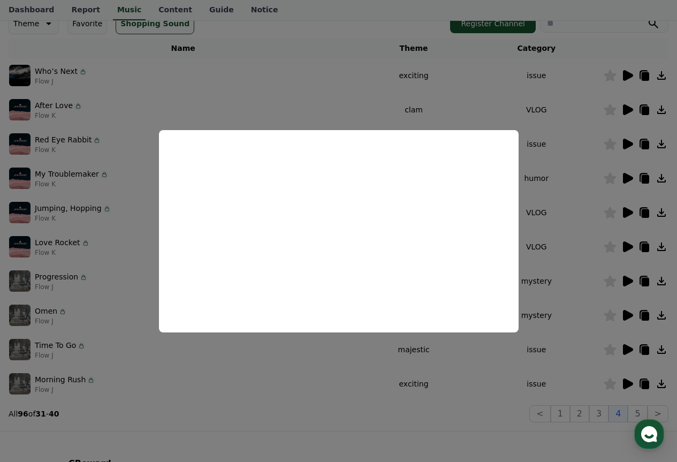
click at [232, 104] on button "close modal" at bounding box center [338, 231] width 677 height 462
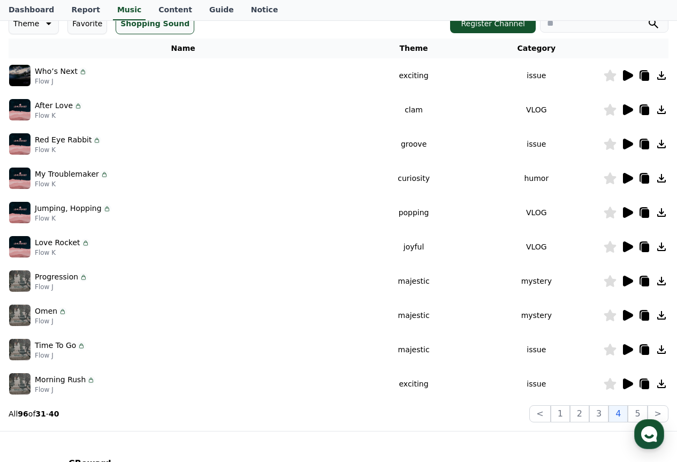
click at [631, 282] on icon at bounding box center [628, 281] width 10 height 11
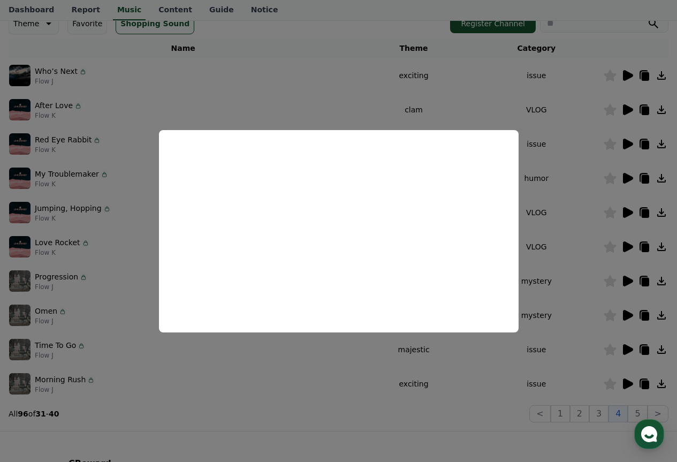
click at [618, 314] on button "close modal" at bounding box center [338, 231] width 677 height 462
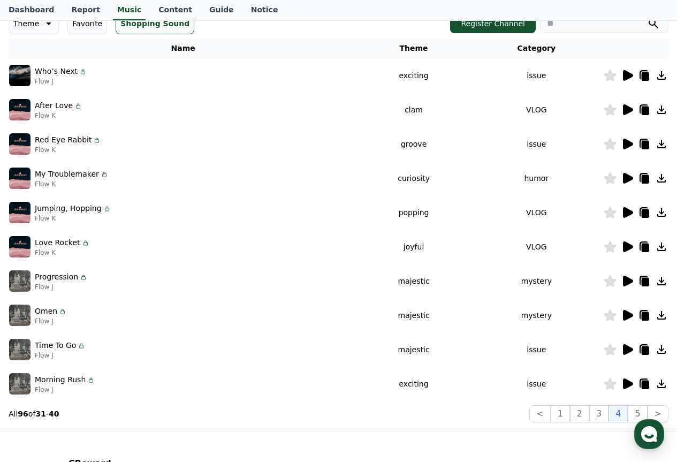
click at [621, 314] on icon at bounding box center [627, 315] width 13 height 13
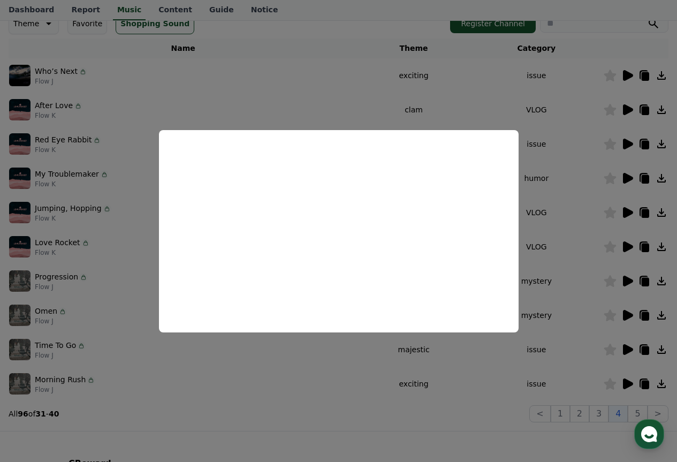
click at [624, 277] on button "close modal" at bounding box center [338, 231] width 677 height 462
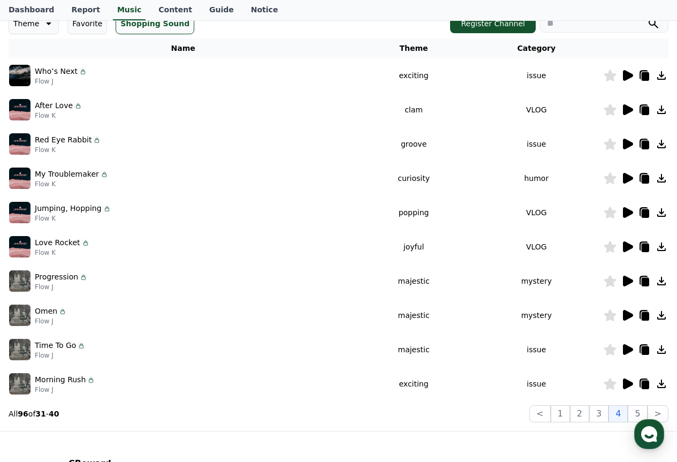
click at [629, 278] on icon at bounding box center [628, 281] width 10 height 11
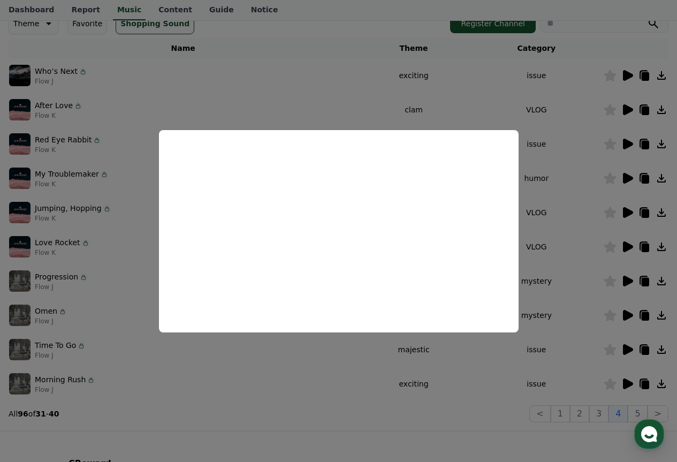
click at [541, 254] on button "close modal" at bounding box center [338, 231] width 677 height 462
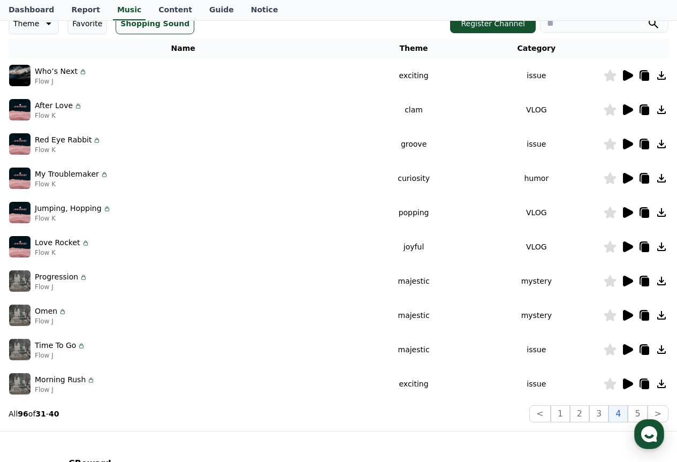
click at [614, 280] on icon at bounding box center [610, 281] width 12 height 12
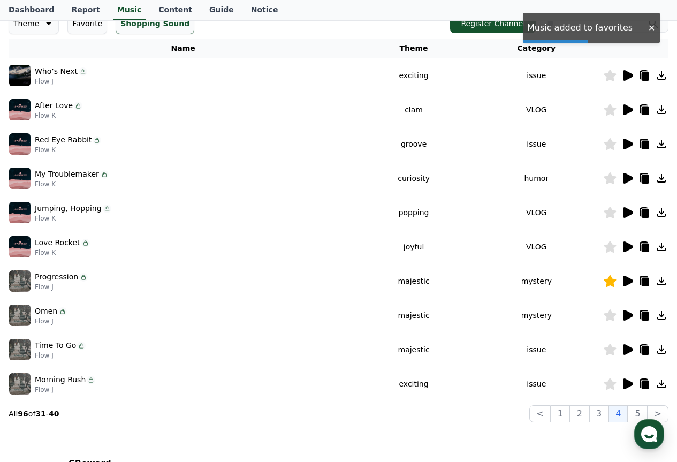
click at [651, 283] on div at bounding box center [636, 281] width 64 height 13
click at [648, 283] on icon at bounding box center [645, 282] width 7 height 9
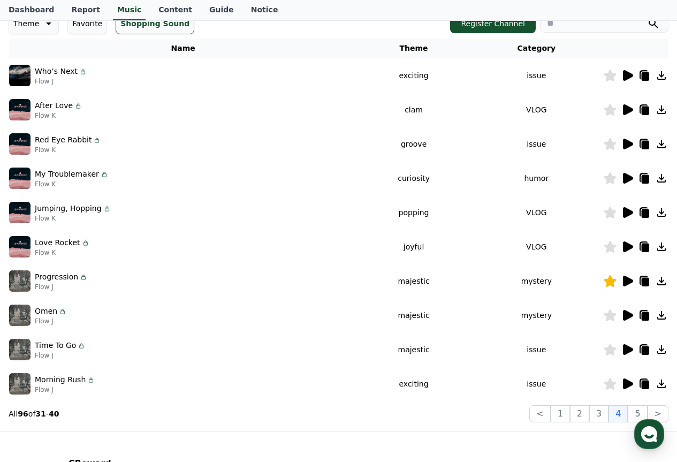
click at [661, 282] on icon at bounding box center [661, 281] width 9 height 9
click at [664, 285] on icon at bounding box center [661, 281] width 9 height 9
drag, startPoint x: 71, startPoint y: 279, endPoint x: 167, endPoint y: 272, distance: 96.7
click at [167, 272] on div "Progression Flow J" at bounding box center [183, 280] width 348 height 21
click at [643, 279] on icon at bounding box center [645, 282] width 7 height 9
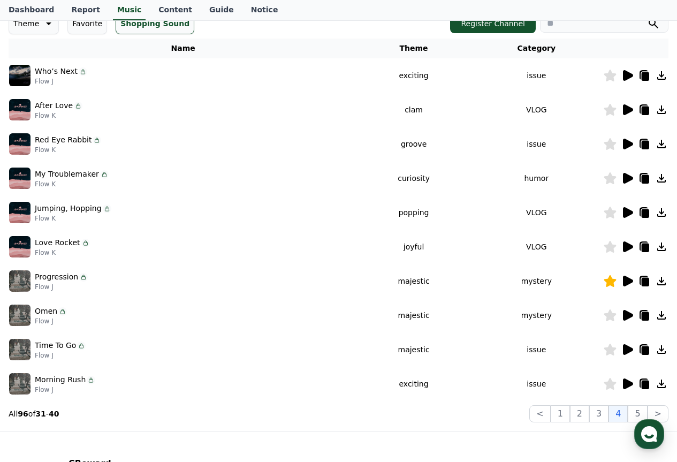
click at [629, 69] on icon at bounding box center [627, 75] width 13 height 13
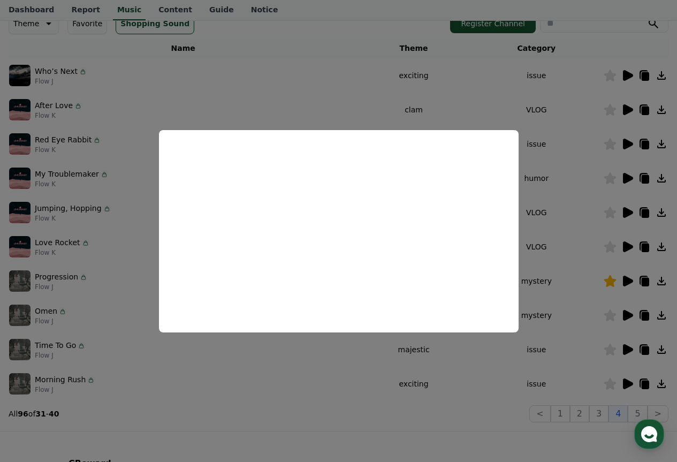
drag, startPoint x: 626, startPoint y: 127, endPoint x: 533, endPoint y: 118, distance: 93.5
click at [533, 118] on button "close modal" at bounding box center [338, 231] width 677 height 462
